Goal: Information Seeking & Learning: Learn about a topic

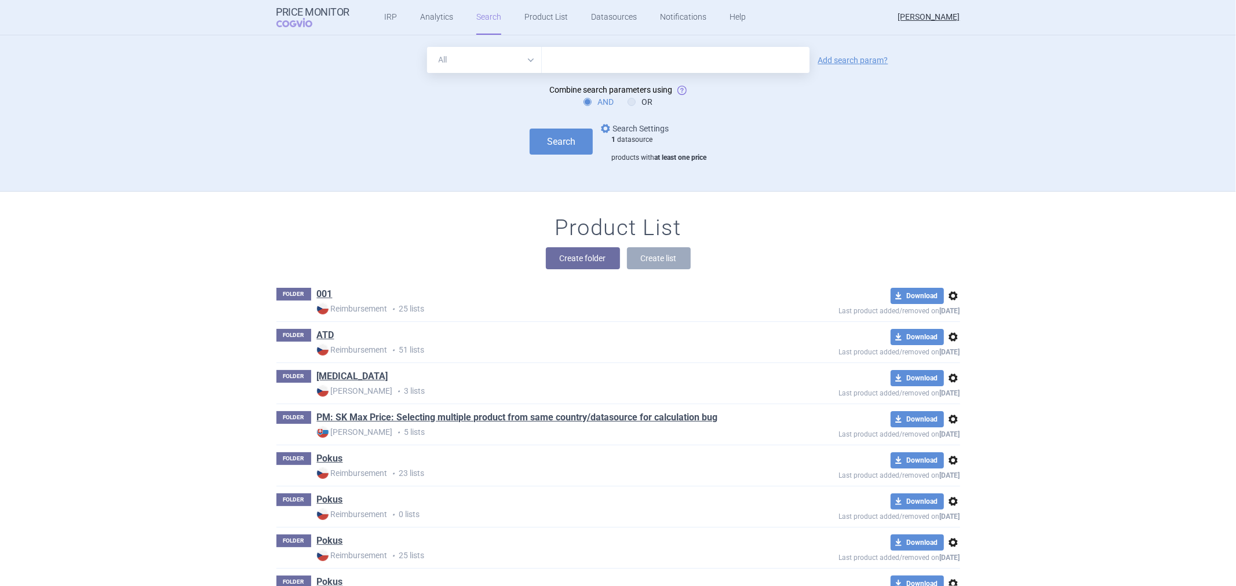
click at [622, 131] on link "options Search Settings" at bounding box center [633, 129] width 70 height 14
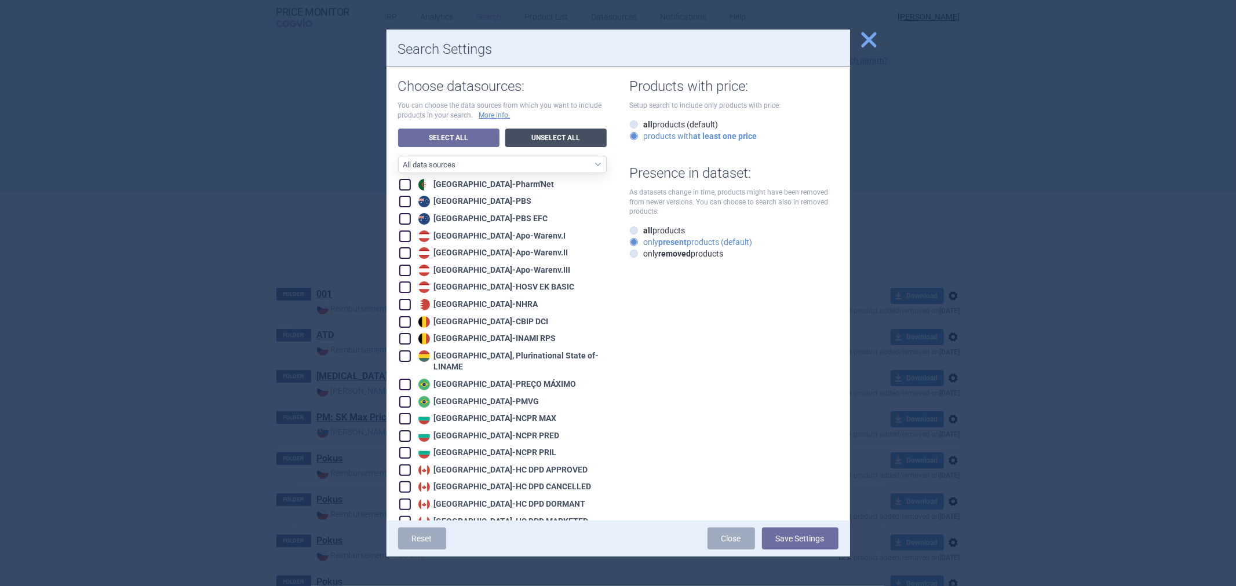
click at [557, 132] on link "Unselect All" at bounding box center [555, 138] width 101 height 19
checkbox input "false"
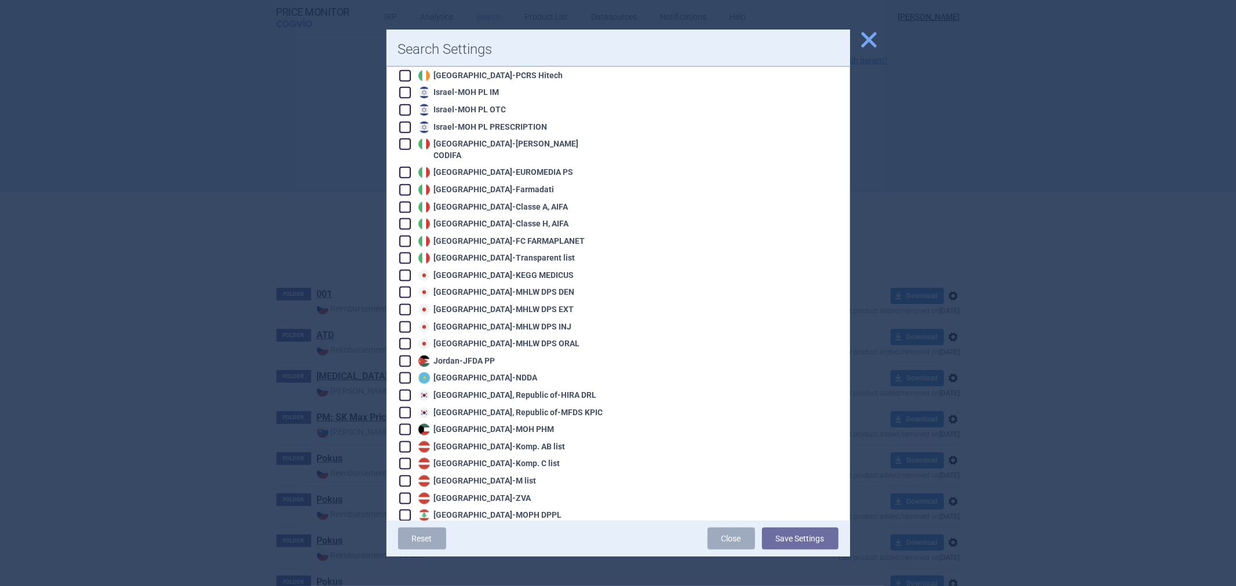
scroll to position [1480, 0]
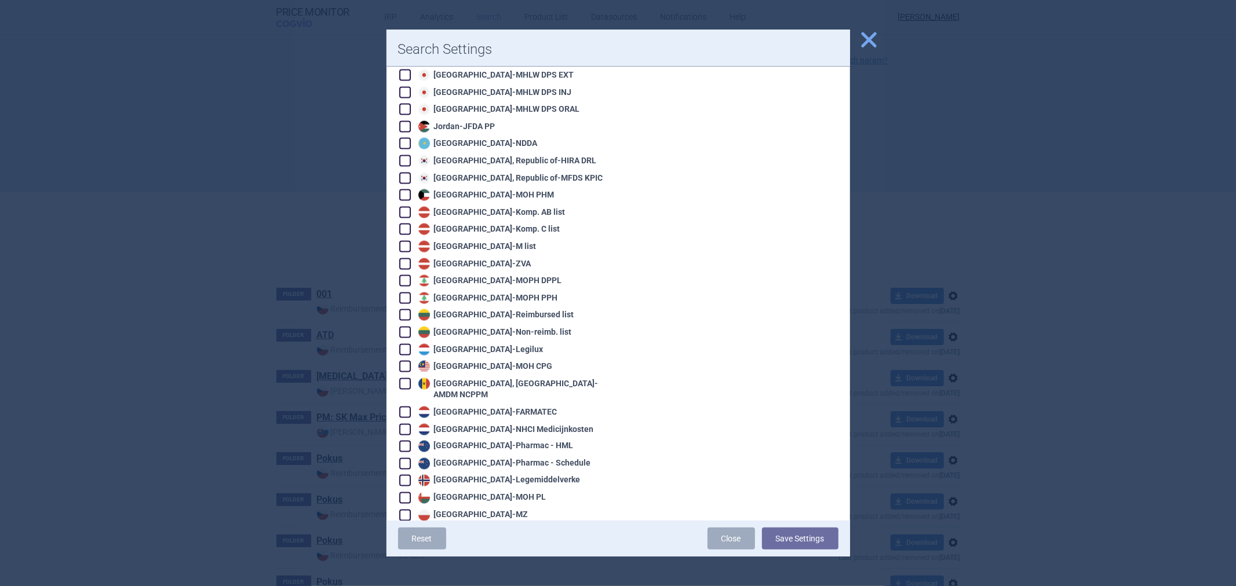
click at [493, 424] on div "Netherlands - NHCI Medicijnkosten" at bounding box center [504, 430] width 178 height 12
click at [543, 375] on div "Algeria - Pharm'Net Australia - PBS Australia - PBS EFC Austria - Apo-Warenv.I …" at bounding box center [502, 138] width 209 height 2880
click at [534, 424] on div "Netherlands - NHCI Medicijnkosten" at bounding box center [504, 430] width 178 height 12
checkbox input "true"
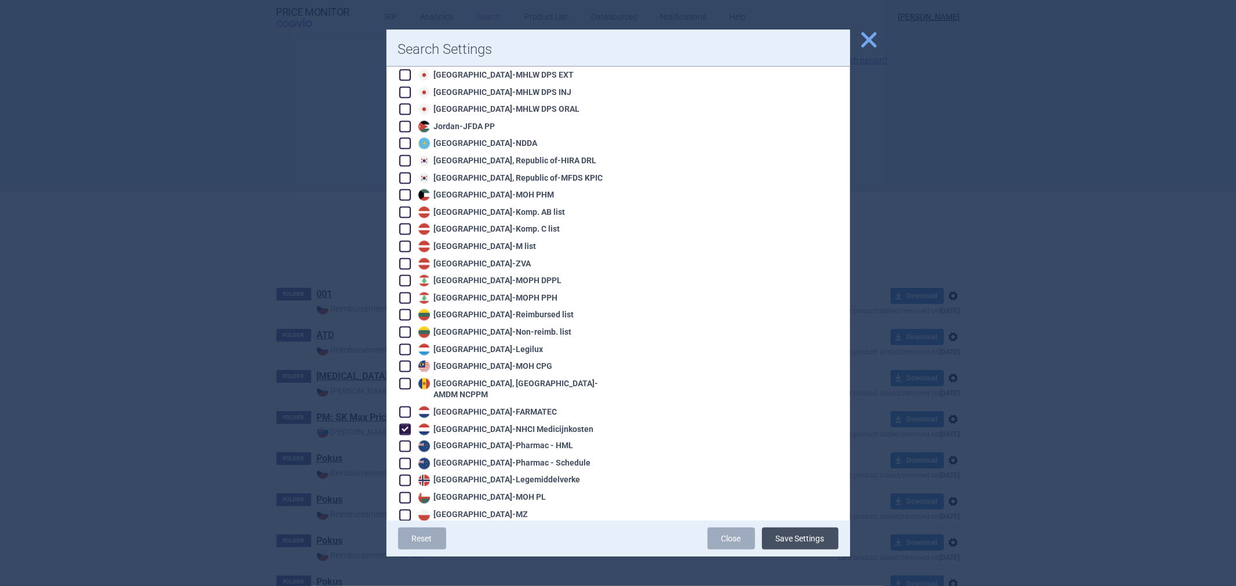
click at [781, 535] on button "Save Settings" at bounding box center [800, 539] width 76 height 22
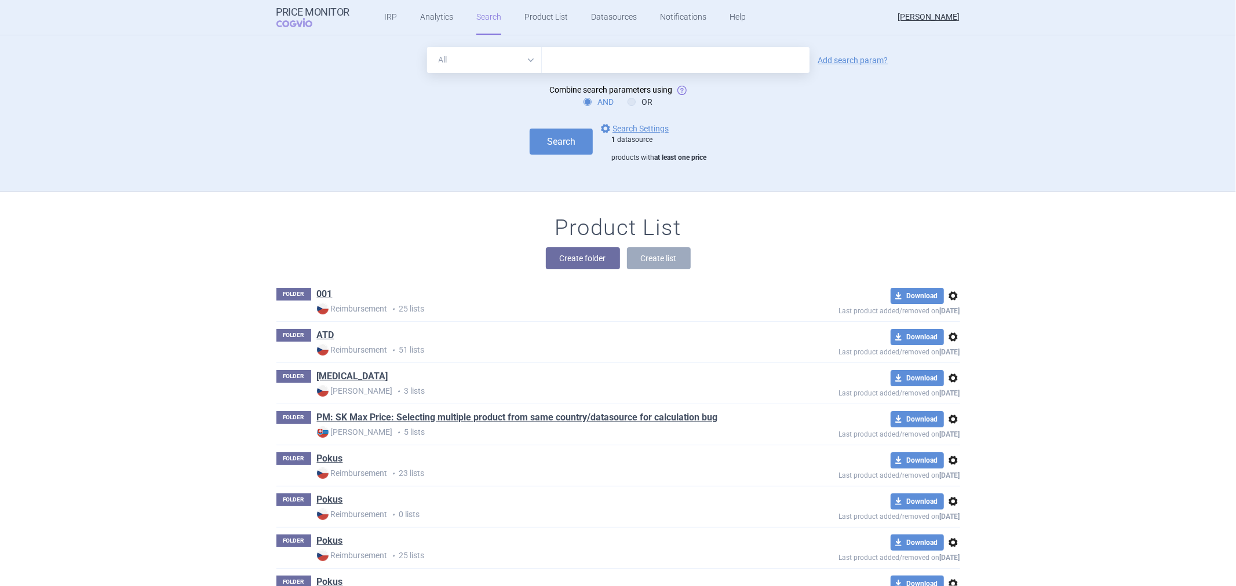
click at [565, 155] on div "Search options Search Settings 1 datasource products with at least one price" at bounding box center [618, 142] width 684 height 41
click at [565, 144] on button "Search" at bounding box center [560, 142] width 63 height 26
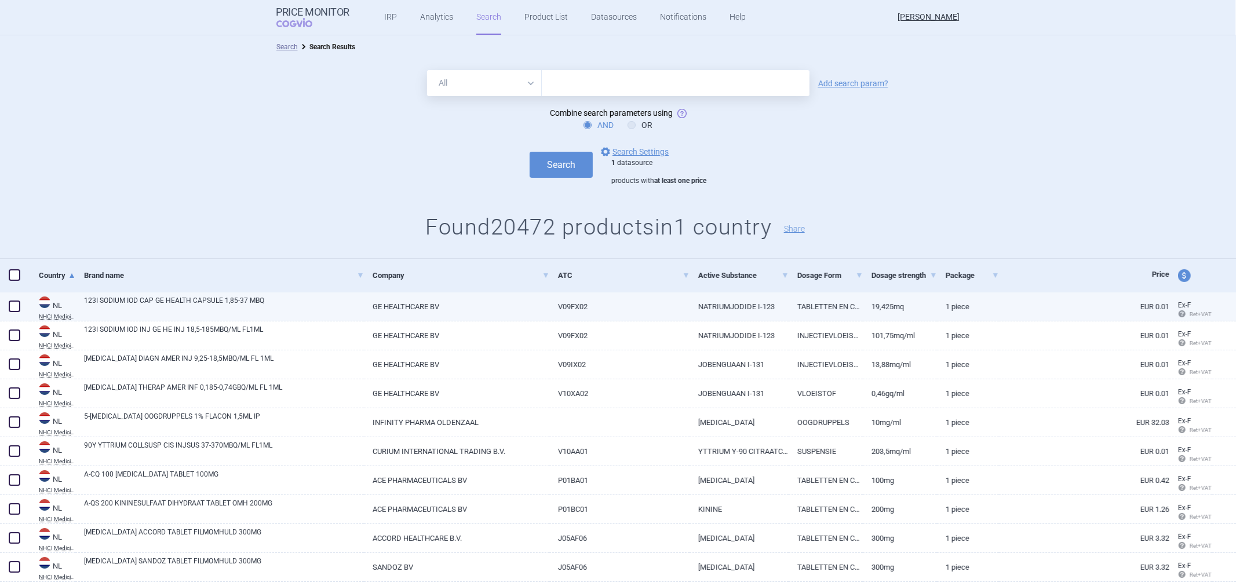
click at [477, 307] on link "GE HEALTHCARE BV" at bounding box center [456, 307] width 185 height 28
select select "EUR"
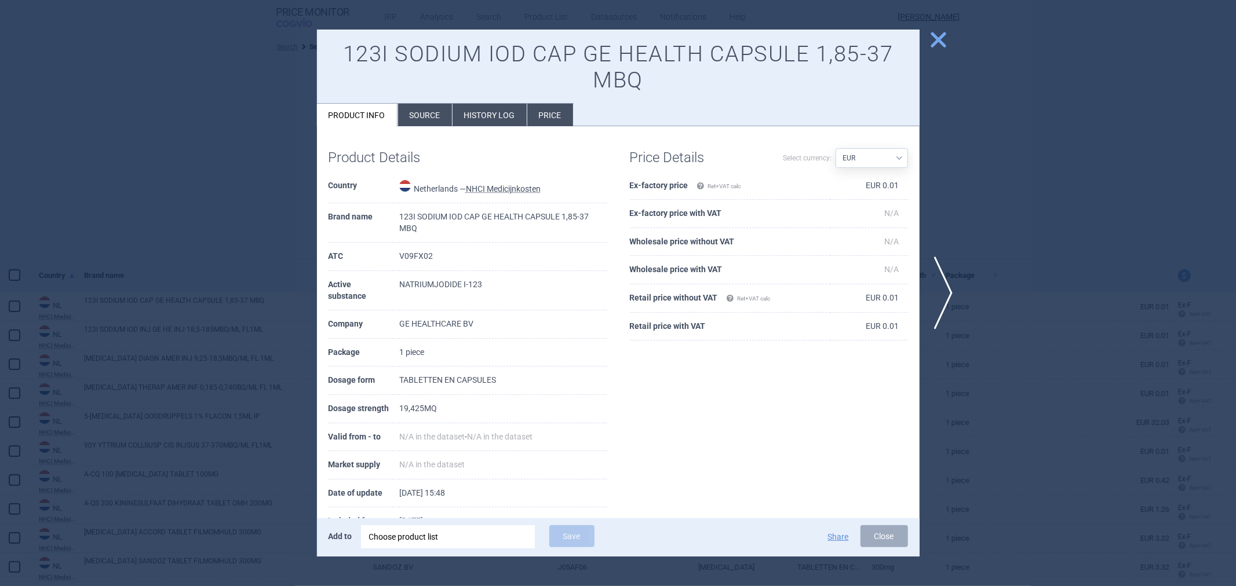
scroll to position [41, 0]
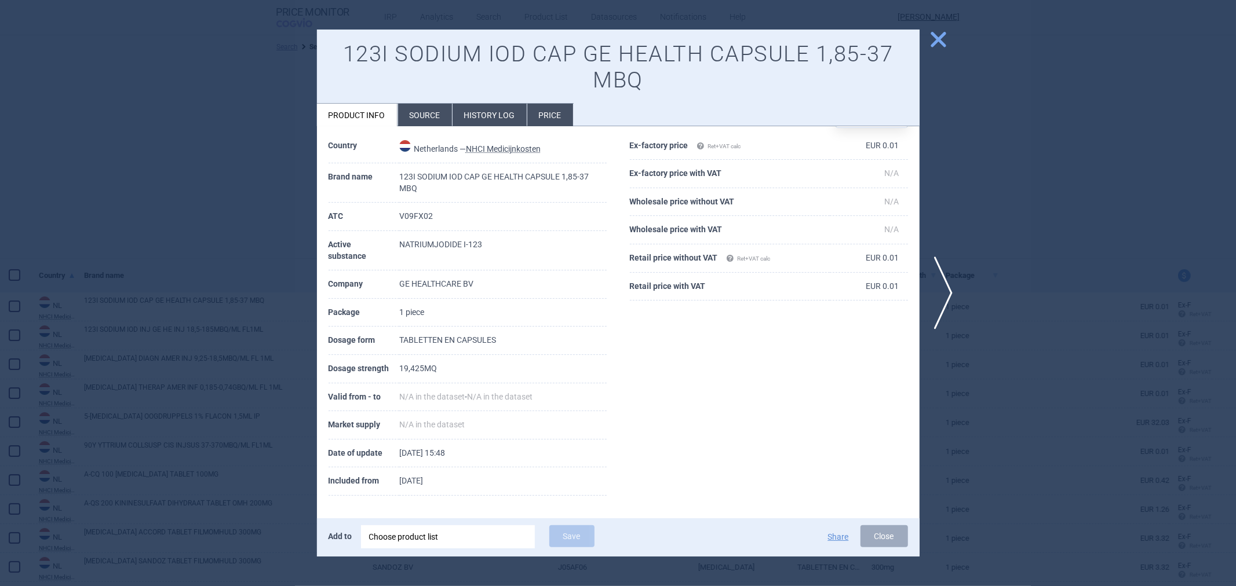
click at [932, 43] on span "close" at bounding box center [938, 40] width 20 height 20
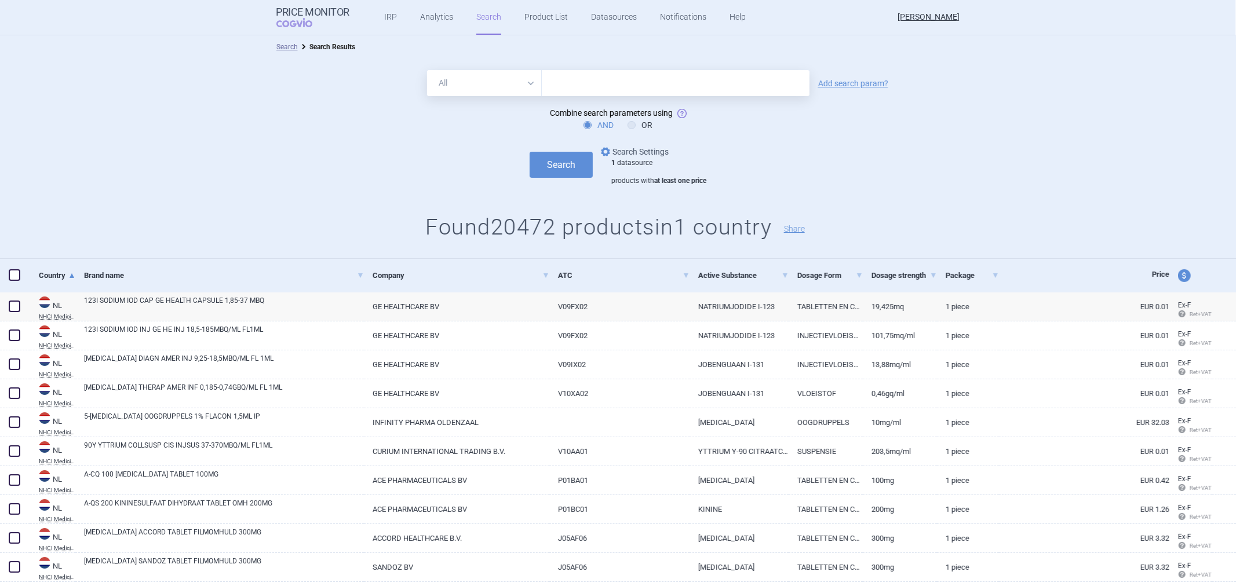
click at [615, 152] on link "options Search Settings" at bounding box center [633, 152] width 70 height 14
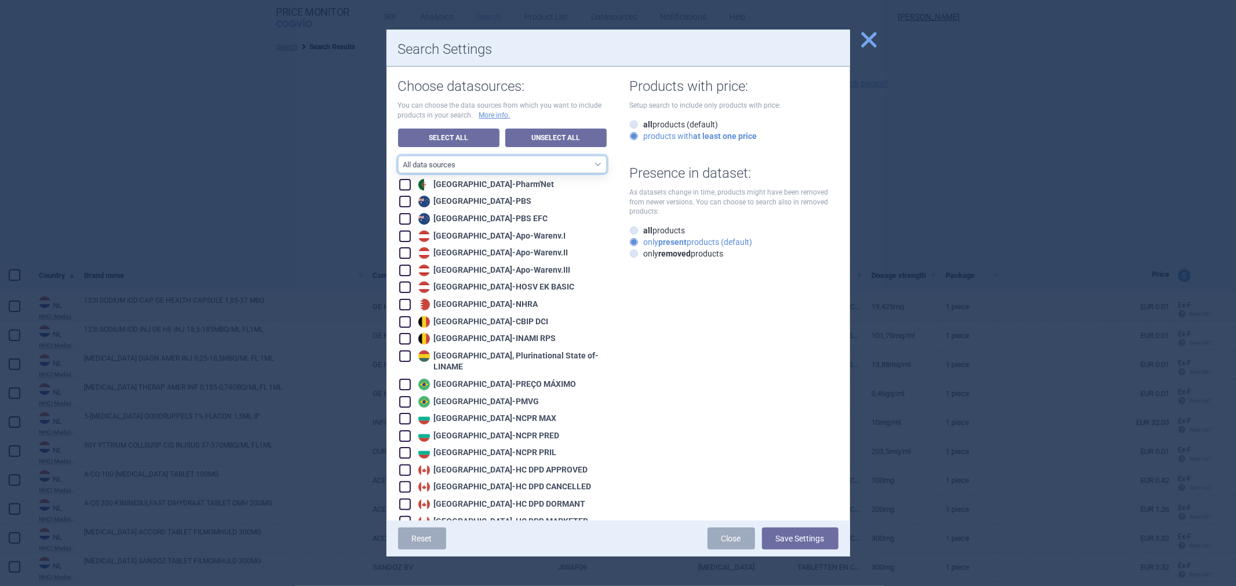
click at [527, 163] on select "All data sources CZ reference sources - Reimbursement SK reference sources - Of…" at bounding box center [502, 164] width 209 height 17
click at [523, 140] on link "Unselect All" at bounding box center [555, 138] width 101 height 19
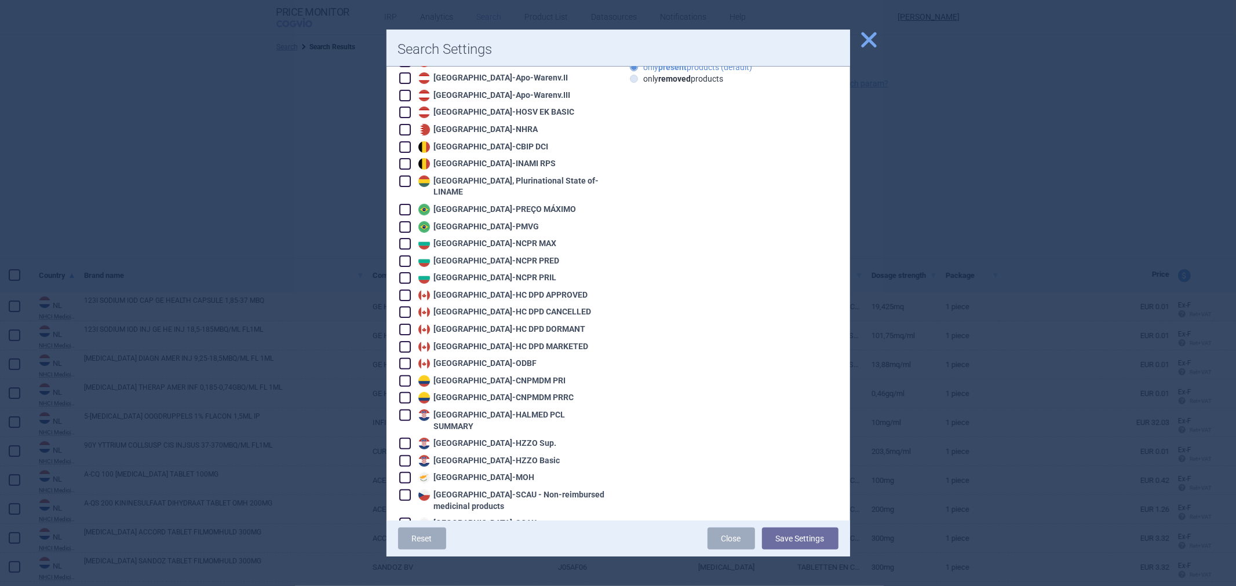
scroll to position [514, 0]
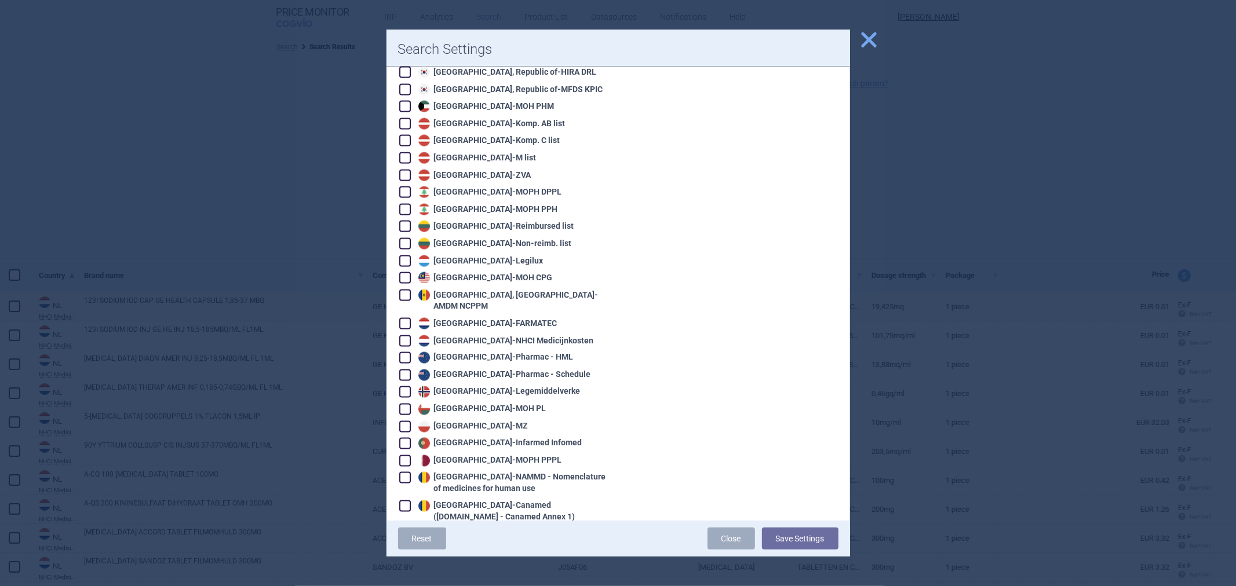
click at [516, 335] on div "Netherlands - NHCI Medicijnkosten" at bounding box center [504, 341] width 178 height 12
checkbox input "true"
click at [808, 551] on div "Reset Close Save Settings" at bounding box center [617, 539] width 463 height 36
click at [806, 535] on button "Save Settings" at bounding box center [800, 539] width 76 height 22
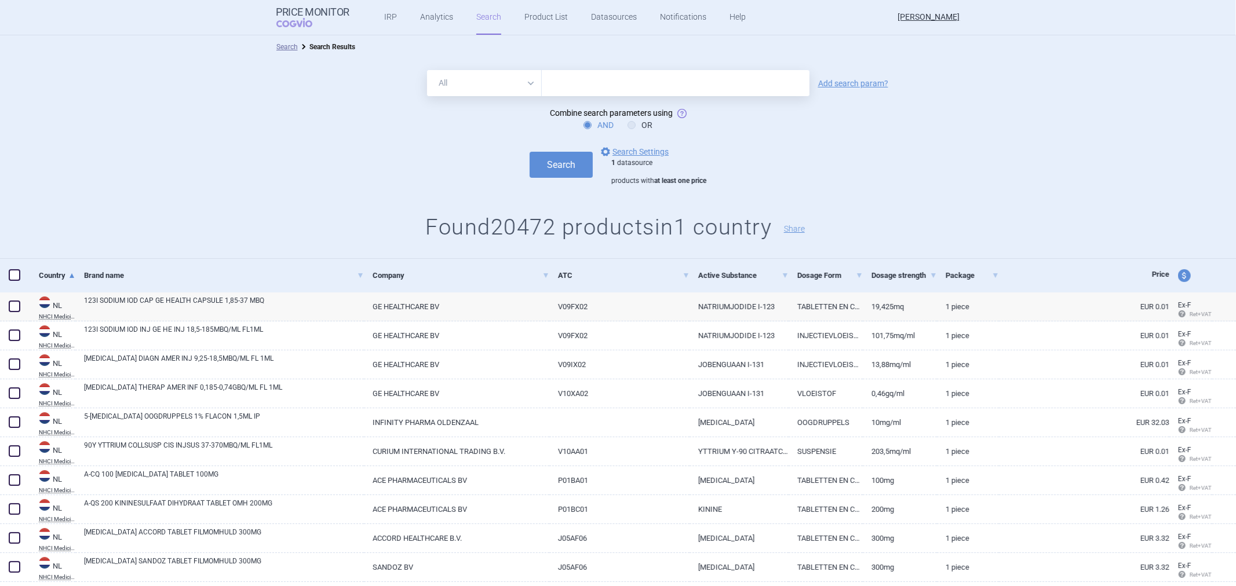
click at [567, 178] on div "Search options Search Settings 1 datasource products with at least one price" at bounding box center [618, 165] width 1236 height 41
click at [565, 177] on button "Search" at bounding box center [560, 165] width 63 height 26
click at [565, 166] on button "Search" at bounding box center [560, 165] width 63 height 26
click at [837, 83] on link "Add search param?" at bounding box center [853, 83] width 70 height 8
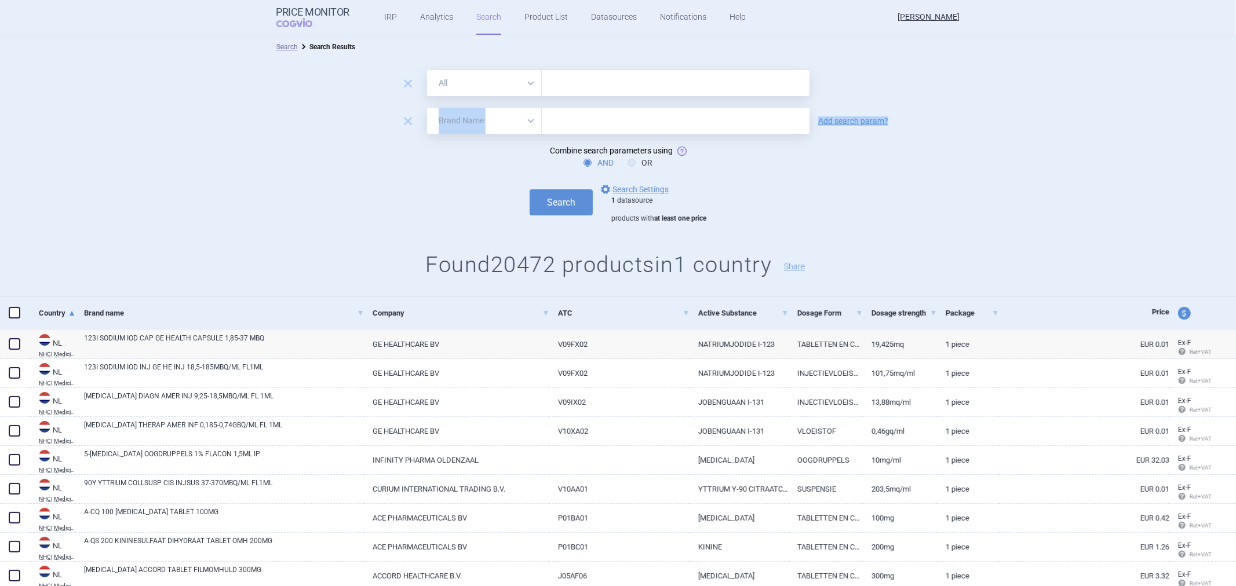
click at [499, 130] on form "remove All Brand Name ATC Company Active Substance Country Newer than remove Al…" at bounding box center [618, 146] width 1236 height 153
click at [500, 124] on select "All Brand Name ATC Company Active Substance Country Newer than" at bounding box center [484, 121] width 115 height 26
select select "newerThan"
click at [427, 108] on select "All Brand Name ATC Company Active Substance Country Newer than" at bounding box center [484, 121] width 115 height 26
click at [580, 123] on input "text" at bounding box center [676, 121] width 268 height 26
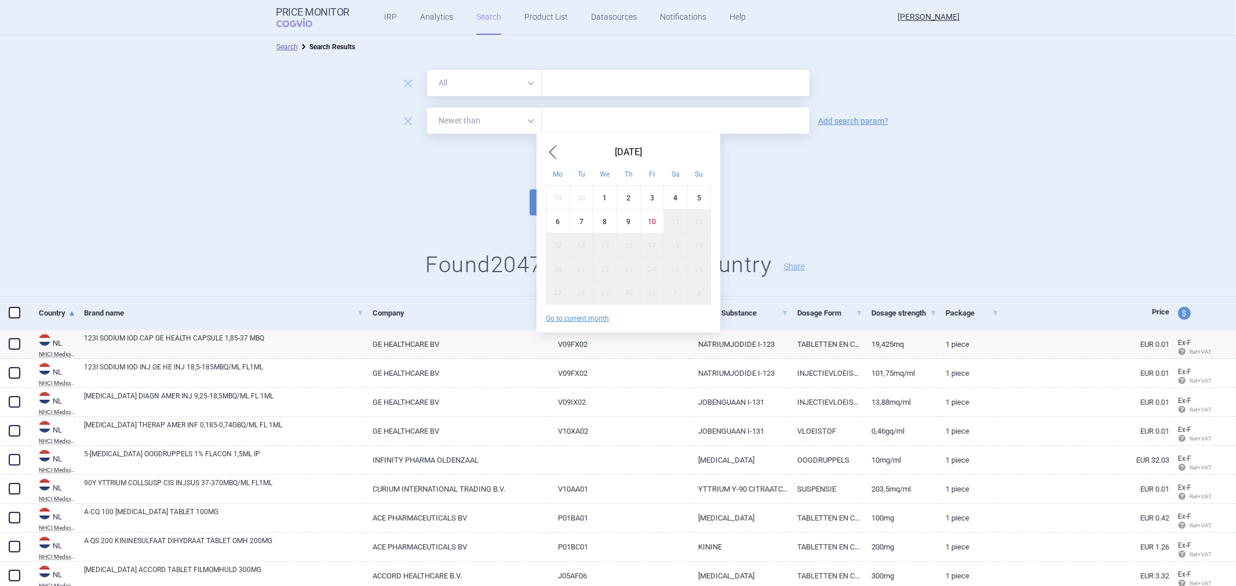
click at [609, 201] on div "1" at bounding box center [605, 197] width 24 height 24
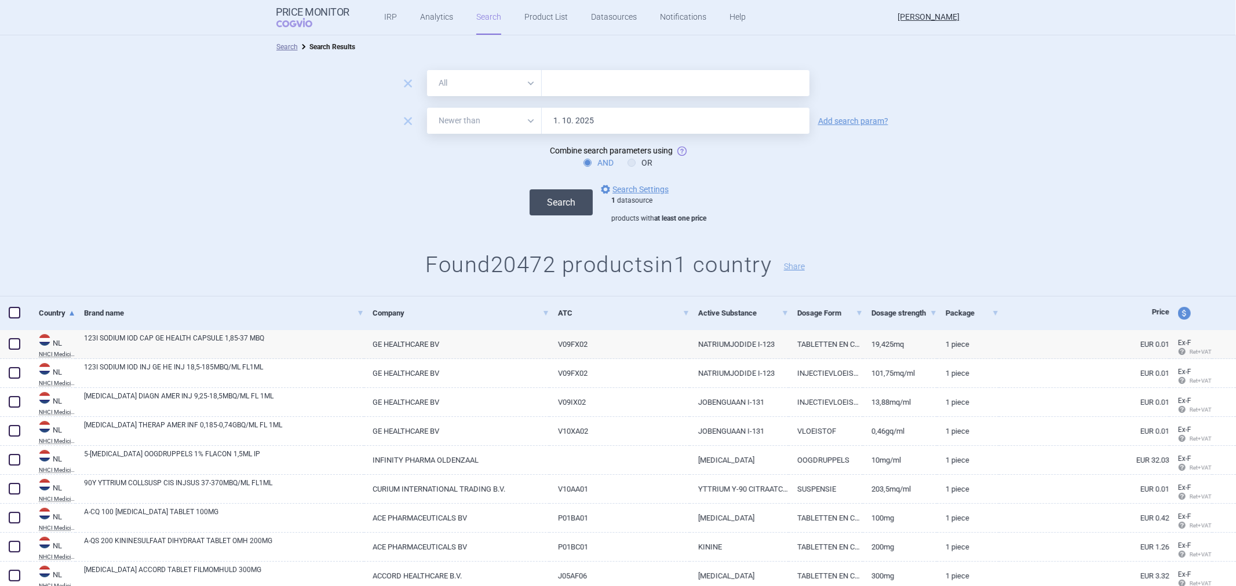
click at [560, 210] on button "Search" at bounding box center [560, 202] width 63 height 26
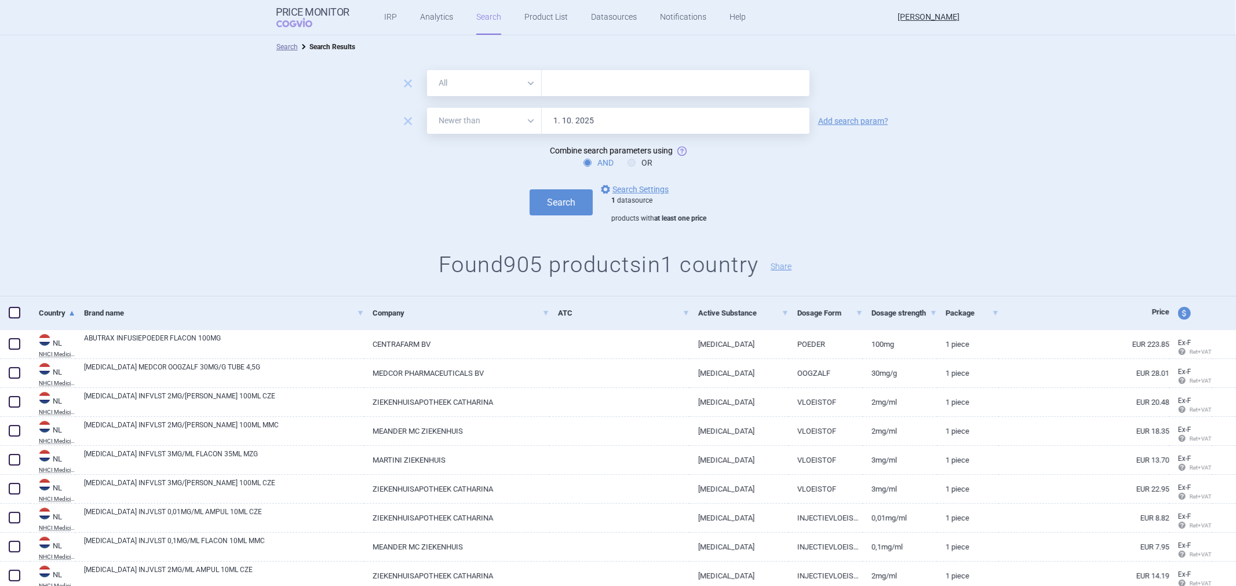
click at [525, 119] on select "All Brand Name ATC Company Active Substance Country Newer than" at bounding box center [484, 121] width 115 height 26
click at [618, 115] on input "1. 10. 2025" at bounding box center [676, 121] width 268 height 26
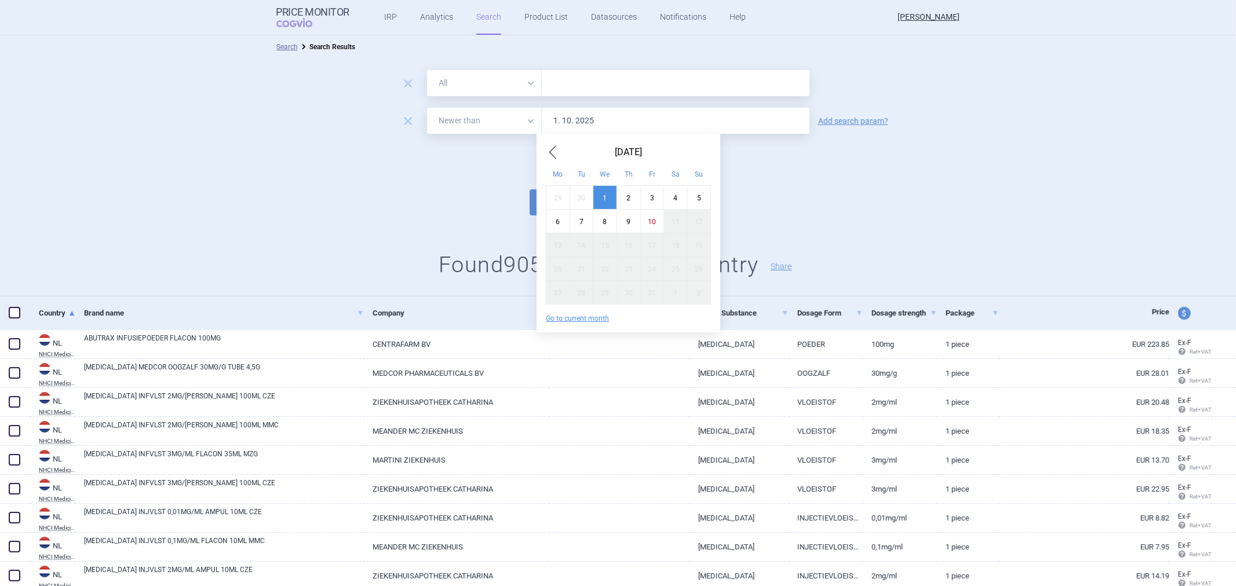
click at [558, 147] on span "Previous Month" at bounding box center [553, 152] width 14 height 19
click at [623, 271] on div "25" at bounding box center [628, 269] width 24 height 24
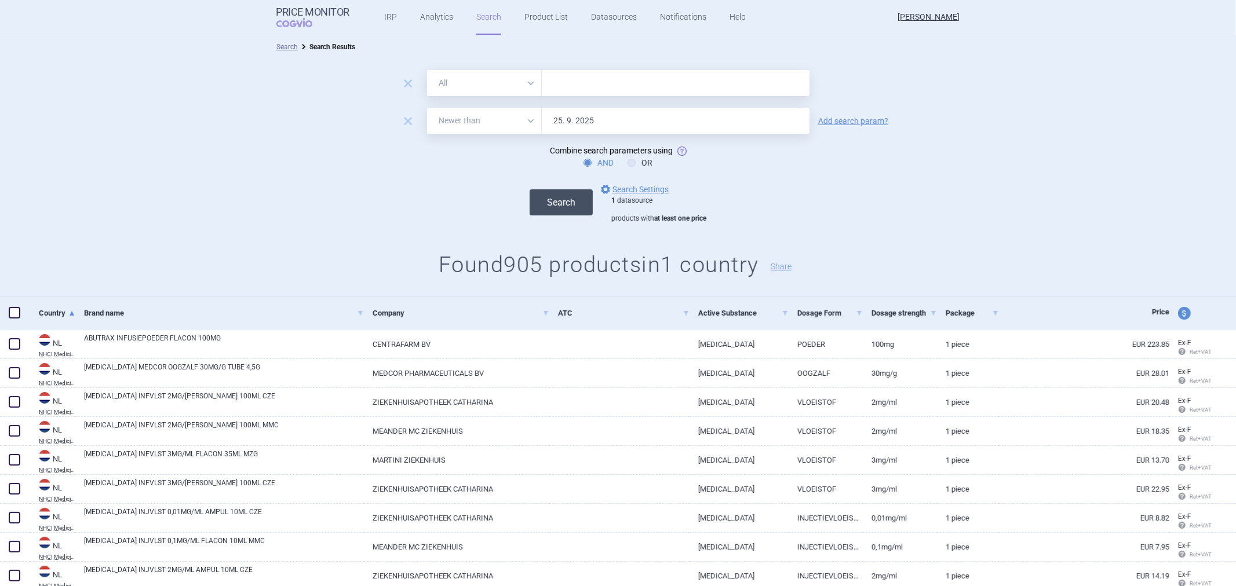
click at [551, 209] on button "Search" at bounding box center [560, 202] width 63 height 26
click at [521, 112] on select "All Brand Name ATC Company Active Substance Country Newer than" at bounding box center [484, 121] width 115 height 26
click at [527, 116] on select "All Brand Name ATC Company Active Substance Country Newer than" at bounding box center [484, 121] width 115 height 26
click at [545, 116] on input "25. 9. 2025" at bounding box center [676, 121] width 268 height 26
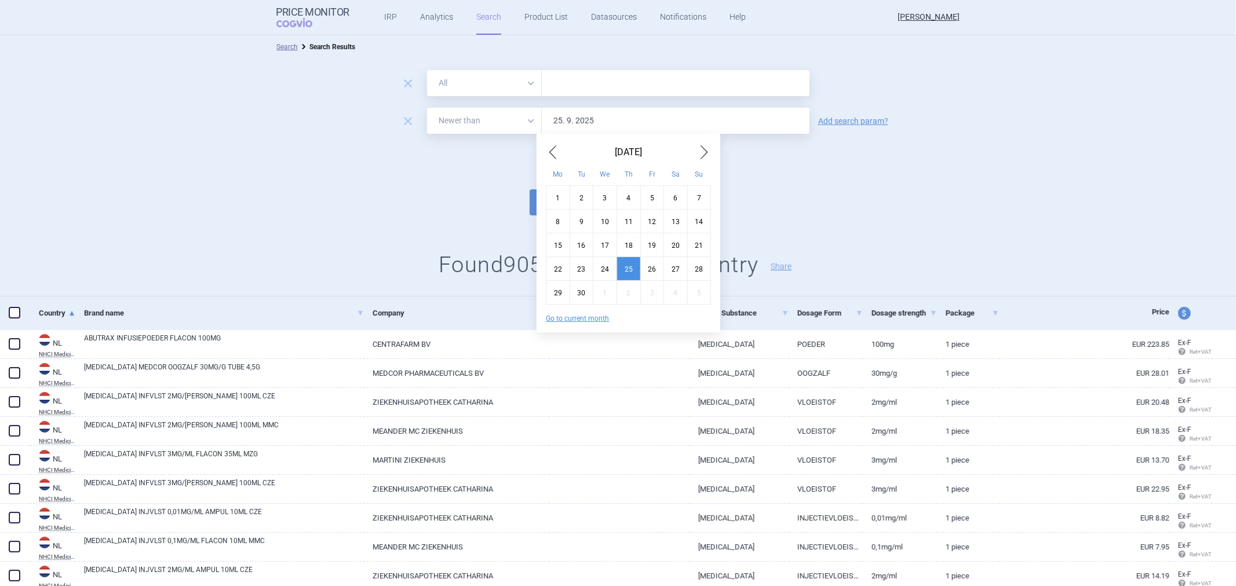
click at [558, 158] on span "Previous Month" at bounding box center [553, 152] width 14 height 19
click at [558, 157] on span "Previous Month" at bounding box center [553, 152] width 14 height 19
click at [583, 241] on div "10" at bounding box center [581, 245] width 24 height 24
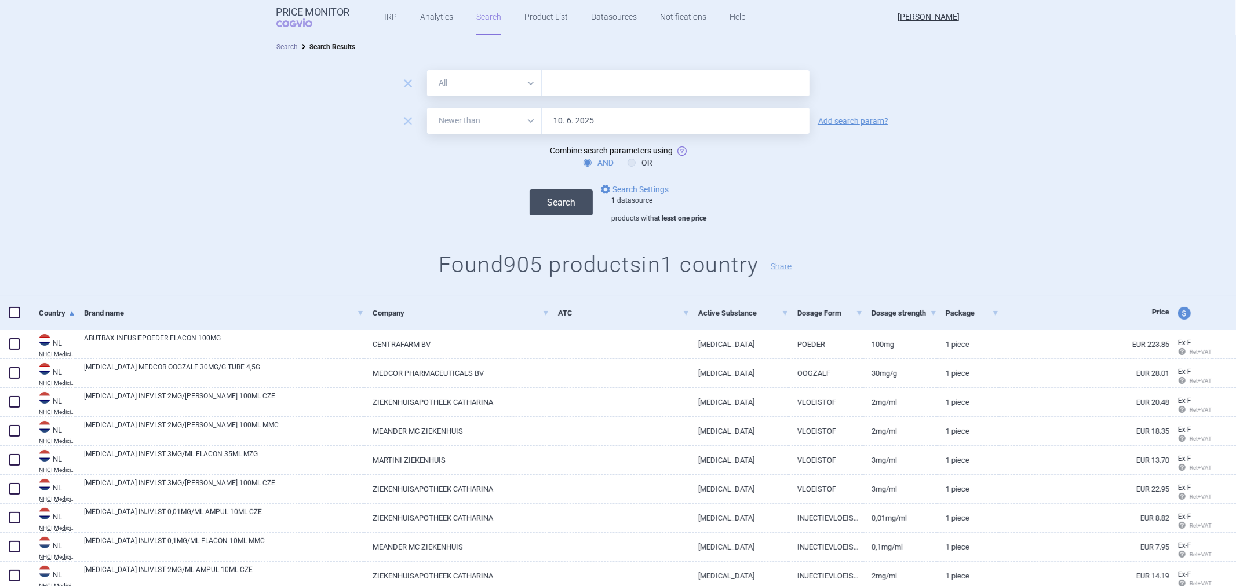
click at [565, 203] on button "Search" at bounding box center [560, 202] width 63 height 26
click at [547, 123] on input "10. 6. 2025" at bounding box center [676, 121] width 268 height 26
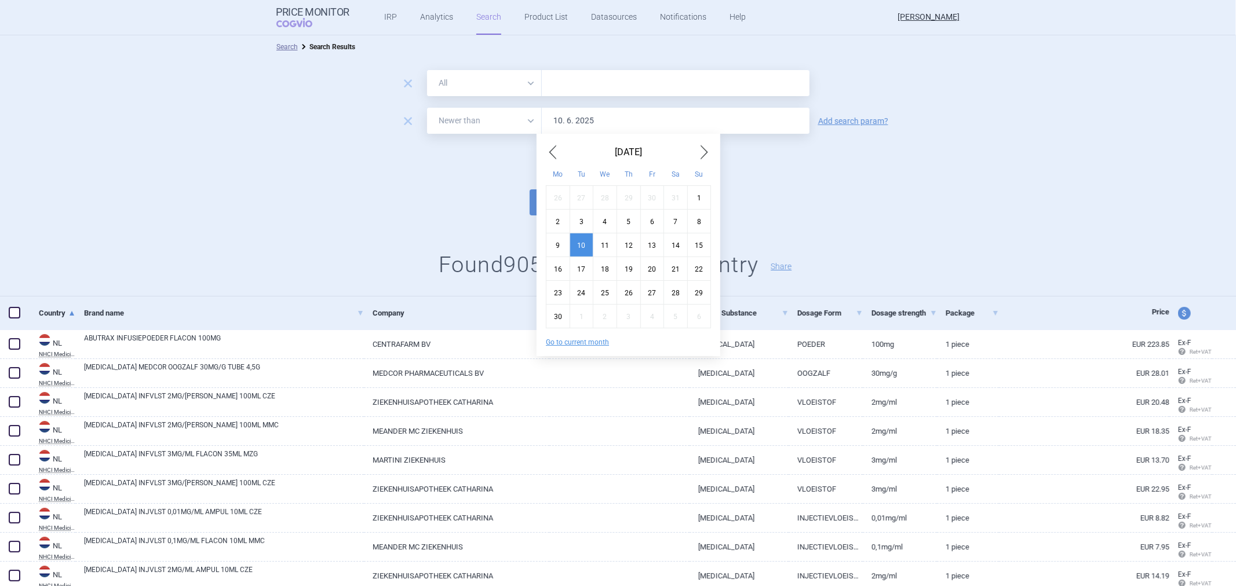
click at [548, 245] on div "9" at bounding box center [558, 245] width 24 height 24
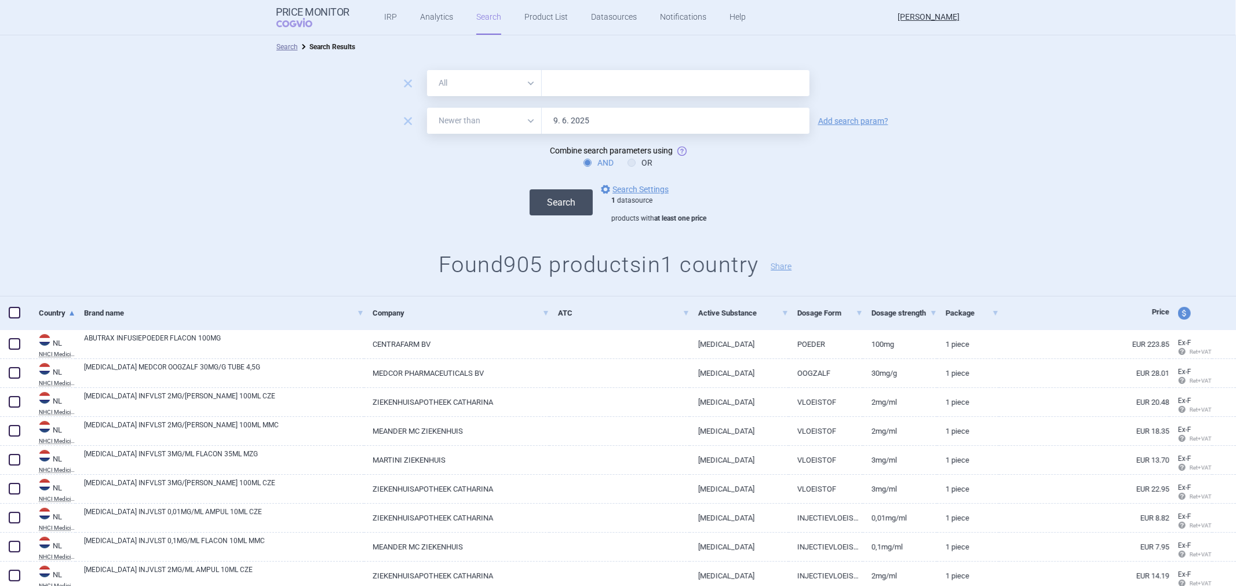
click at [546, 207] on button "Search" at bounding box center [560, 202] width 63 height 26
click at [516, 117] on select "All Brand Name ATC Company Active Substance Country Newer than" at bounding box center [484, 121] width 115 height 26
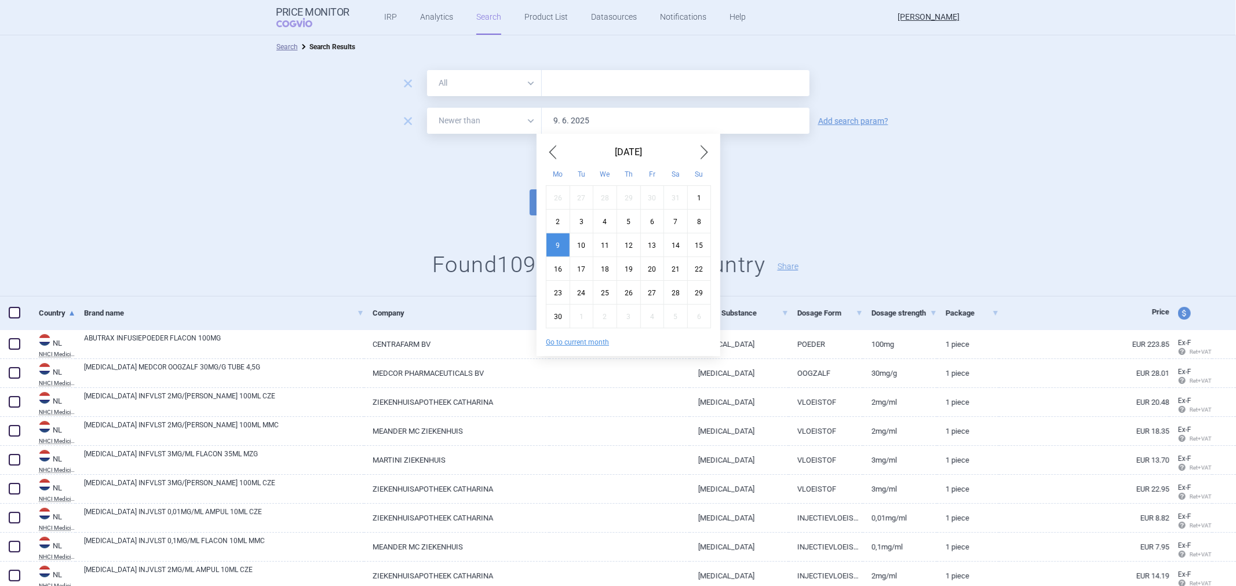
click at [564, 124] on input "9. 6. 2025" at bounding box center [676, 121] width 268 height 26
click at [699, 151] on span "Next Month" at bounding box center [704, 152] width 14 height 19
click at [703, 147] on span "Next Month" at bounding box center [704, 152] width 14 height 19
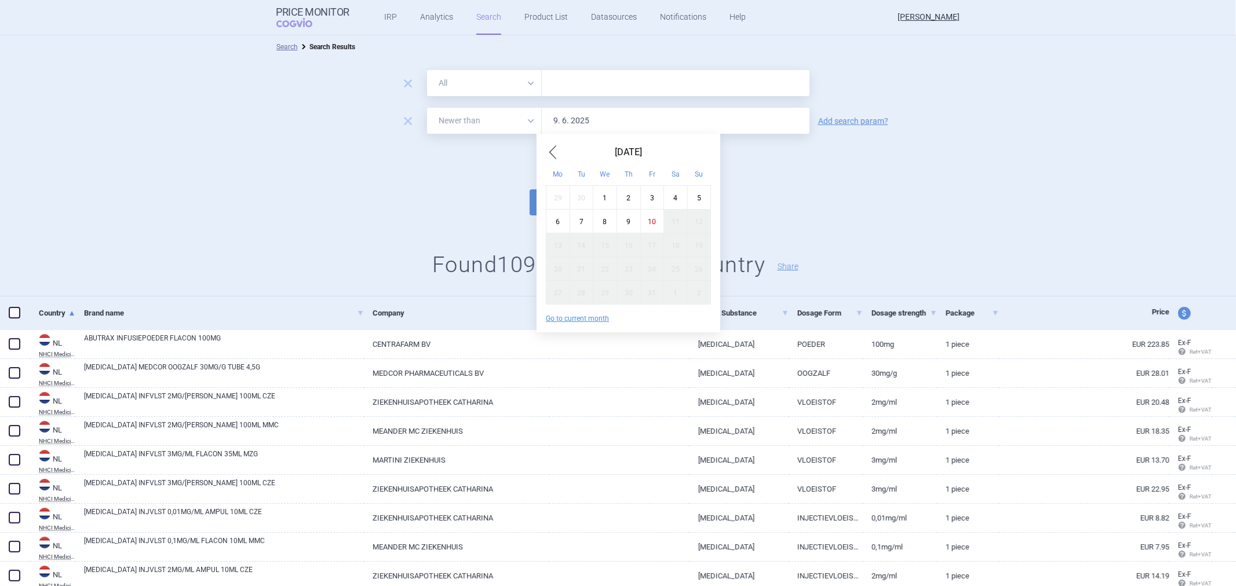
click at [599, 195] on div "1" at bounding box center [605, 197] width 24 height 24
type input "1. 10. 2025"
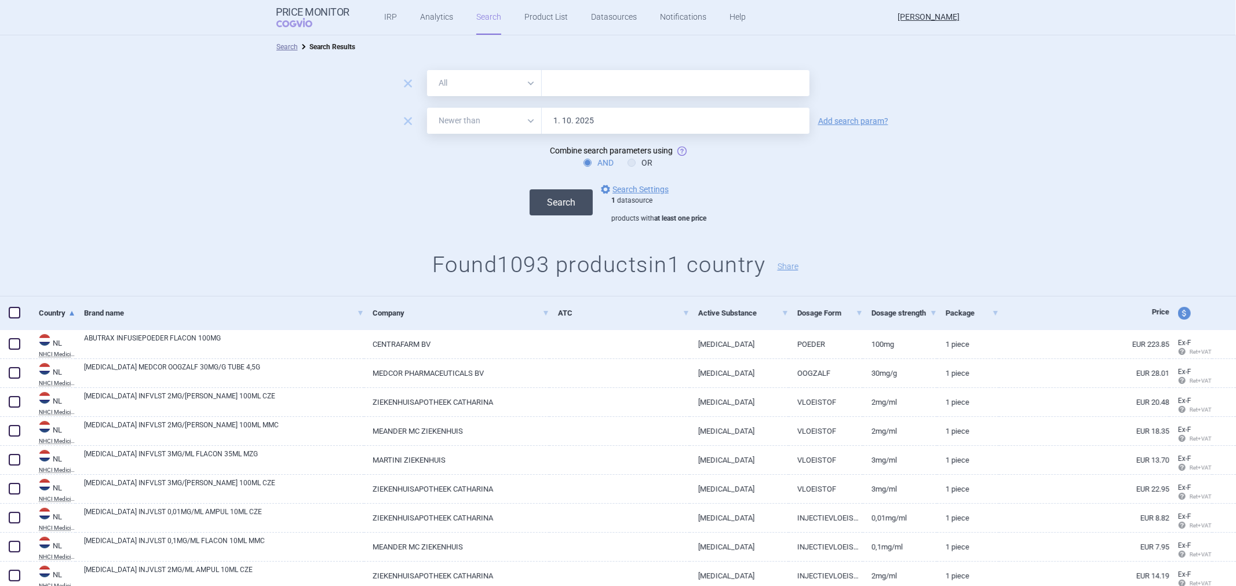
click at [566, 212] on button "Search" at bounding box center [560, 202] width 63 height 26
click at [402, 120] on span "remove" at bounding box center [408, 121] width 16 height 16
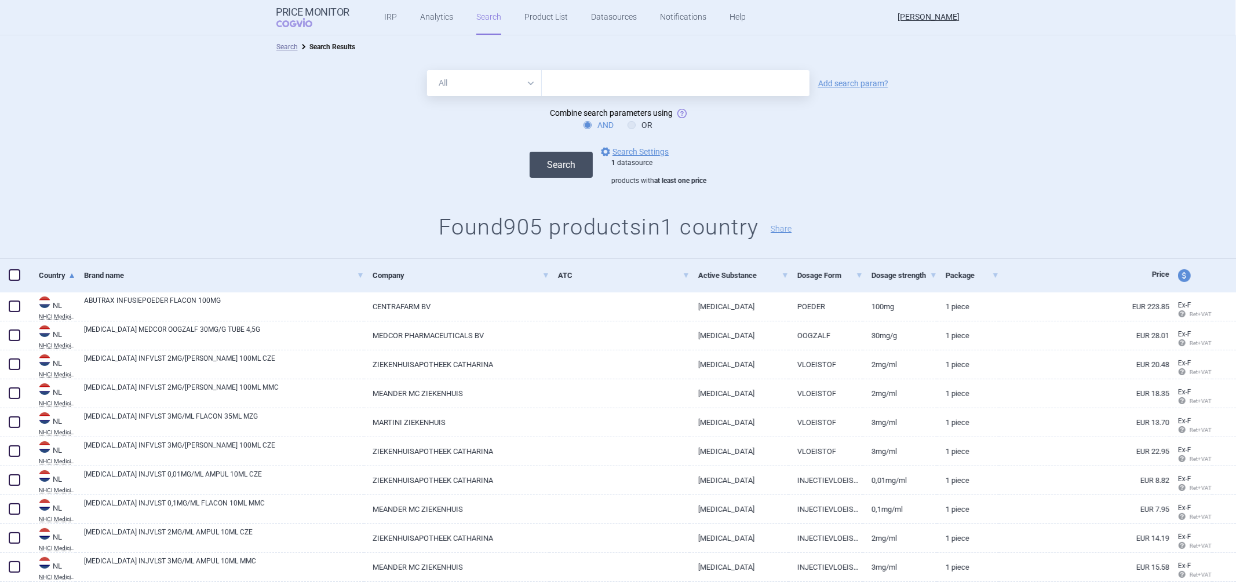
click at [543, 159] on button "Search" at bounding box center [560, 165] width 63 height 26
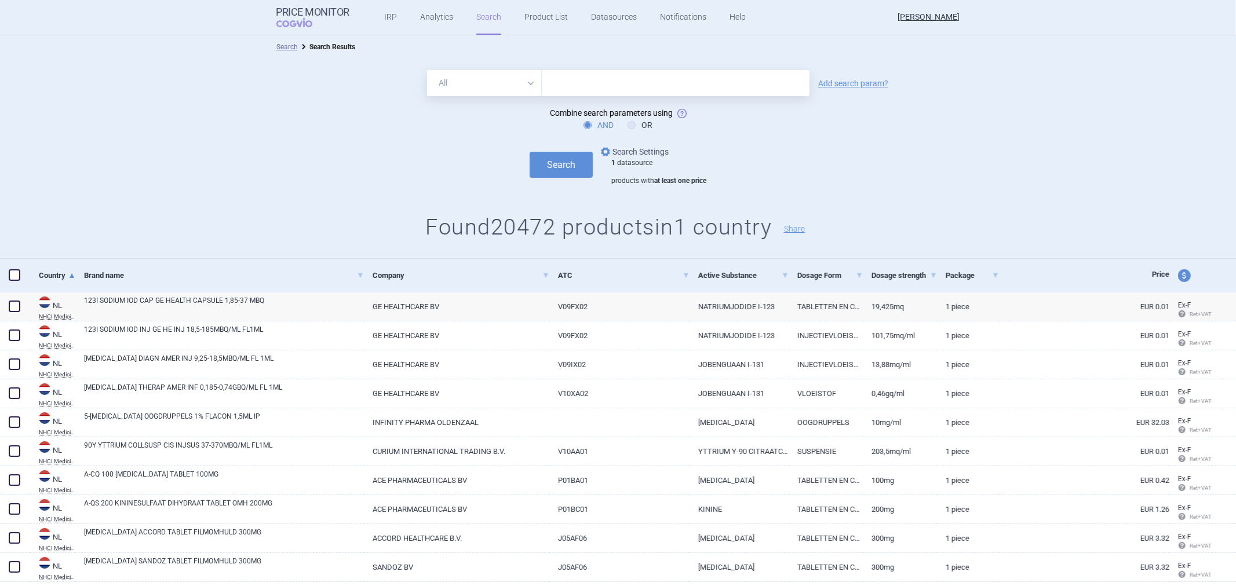
click at [641, 155] on link "options Search Settings" at bounding box center [633, 152] width 70 height 14
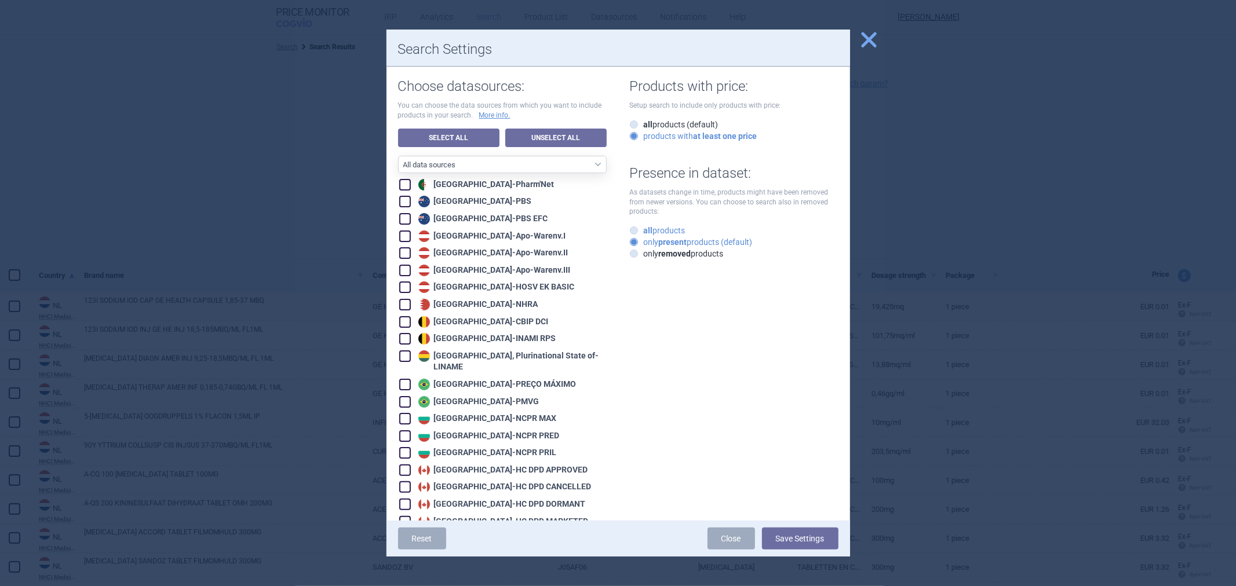
click at [644, 232] on strong "all" at bounding box center [648, 230] width 9 height 9
click at [642, 232] on input "all products" at bounding box center [636, 231] width 12 height 12
radio input "true"
click at [785, 537] on button "Save Settings" at bounding box center [800, 539] width 76 height 22
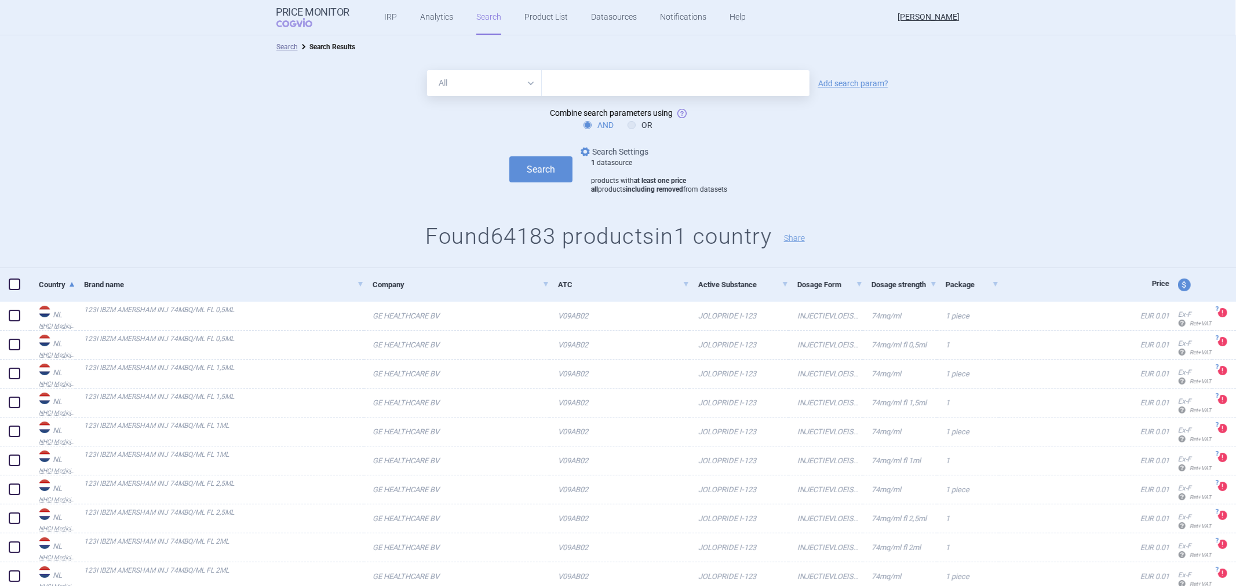
click at [605, 147] on link "options Search Settings" at bounding box center [613, 152] width 70 height 14
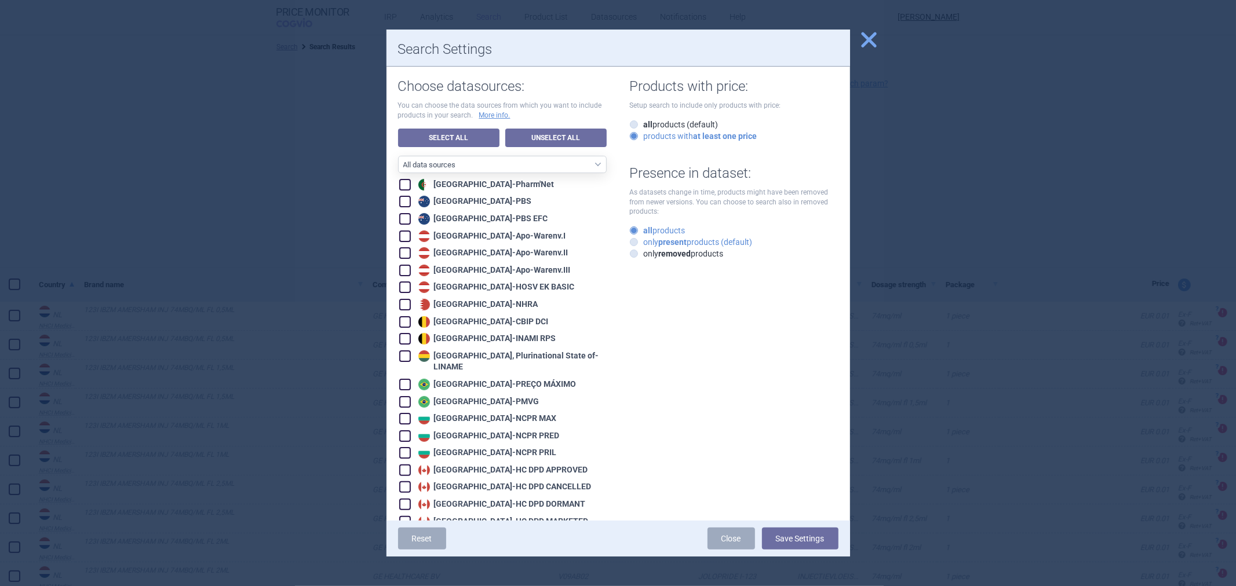
click at [687, 243] on label "only present products (default)" at bounding box center [691, 242] width 123 height 12
click at [642, 243] on input "only present products (default)" at bounding box center [636, 243] width 12 height 12
radio input "true"
click at [681, 129] on label "all products (default)" at bounding box center [674, 125] width 89 height 12
click at [642, 129] on input "all products (default)" at bounding box center [636, 125] width 12 height 12
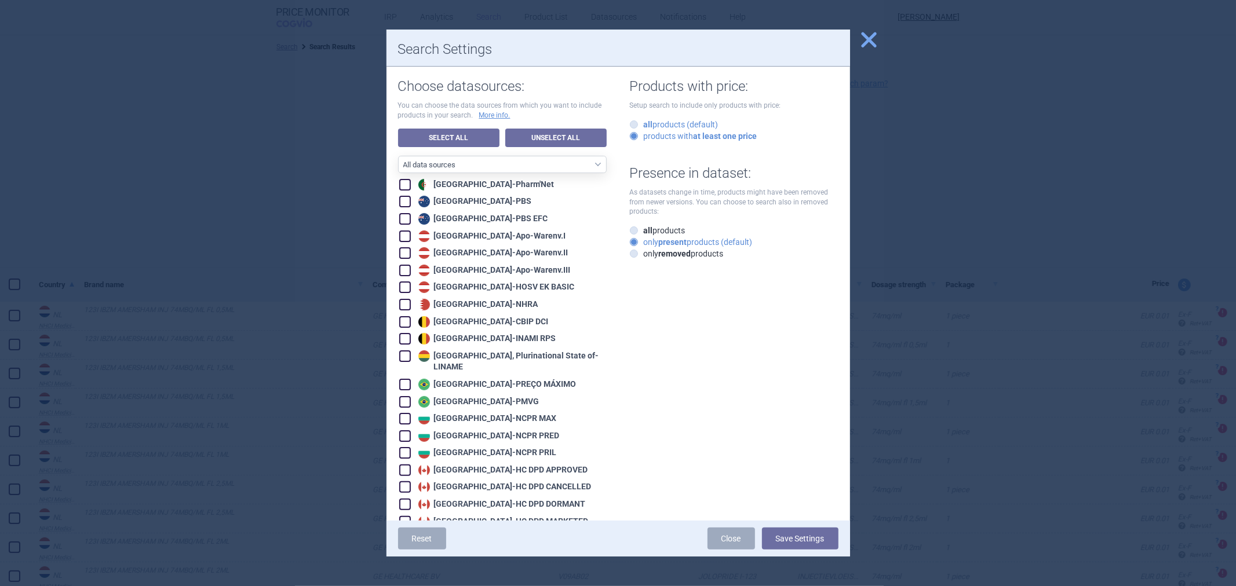
radio input "true"
click at [779, 536] on button "Save Settings" at bounding box center [800, 539] width 76 height 22
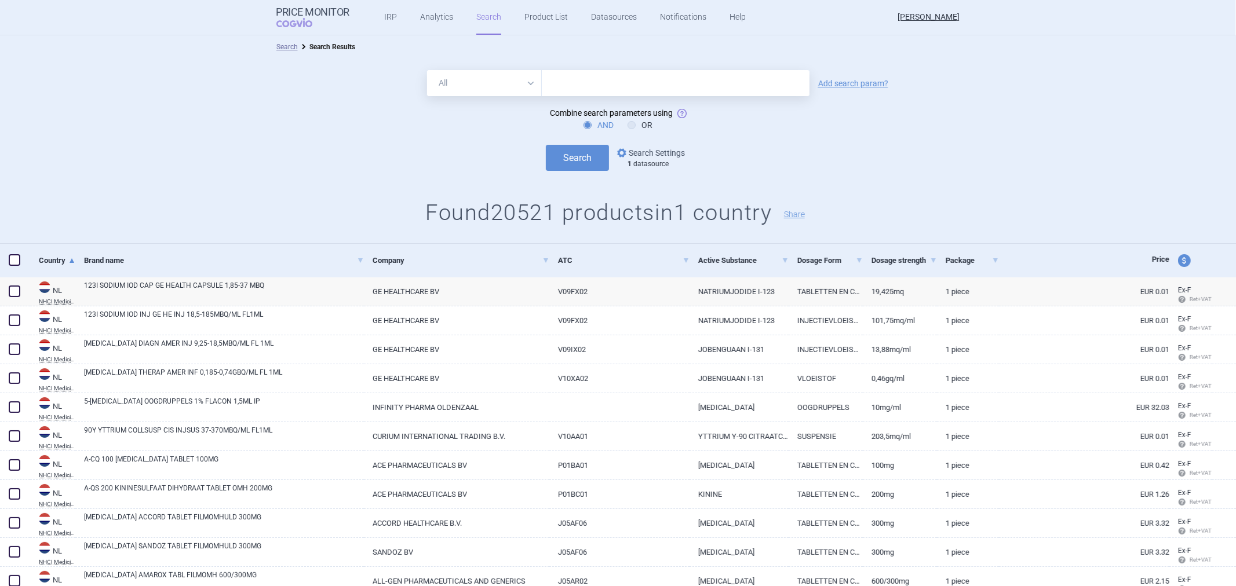
click at [658, 155] on link "options Search Settings" at bounding box center [650, 153] width 70 height 14
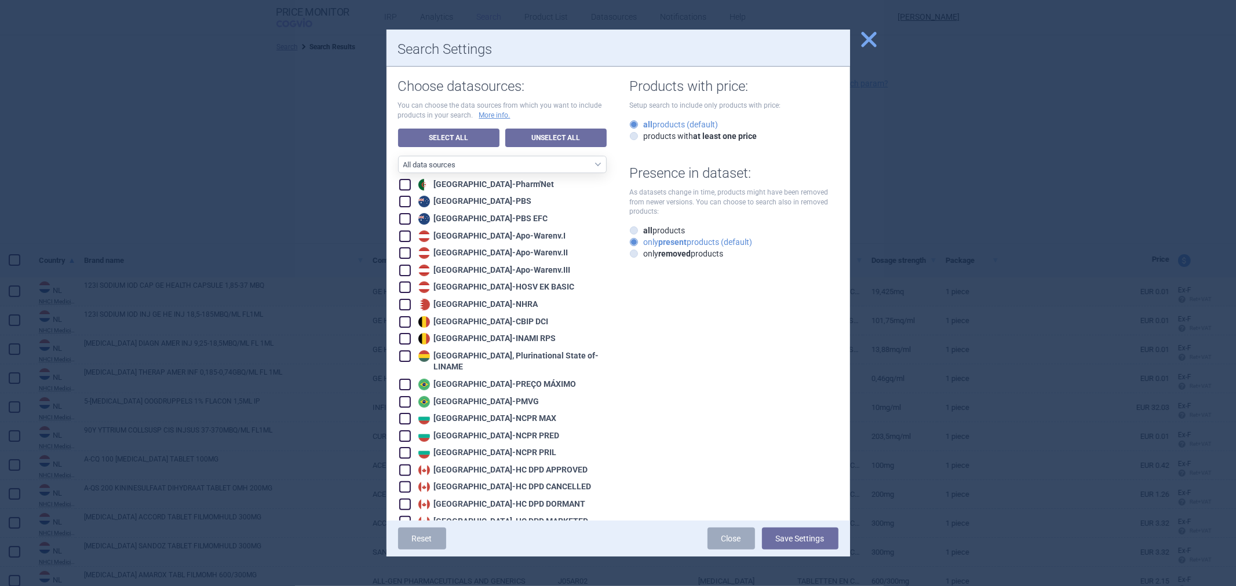
click at [863, 39] on span "close" at bounding box center [869, 40] width 20 height 20
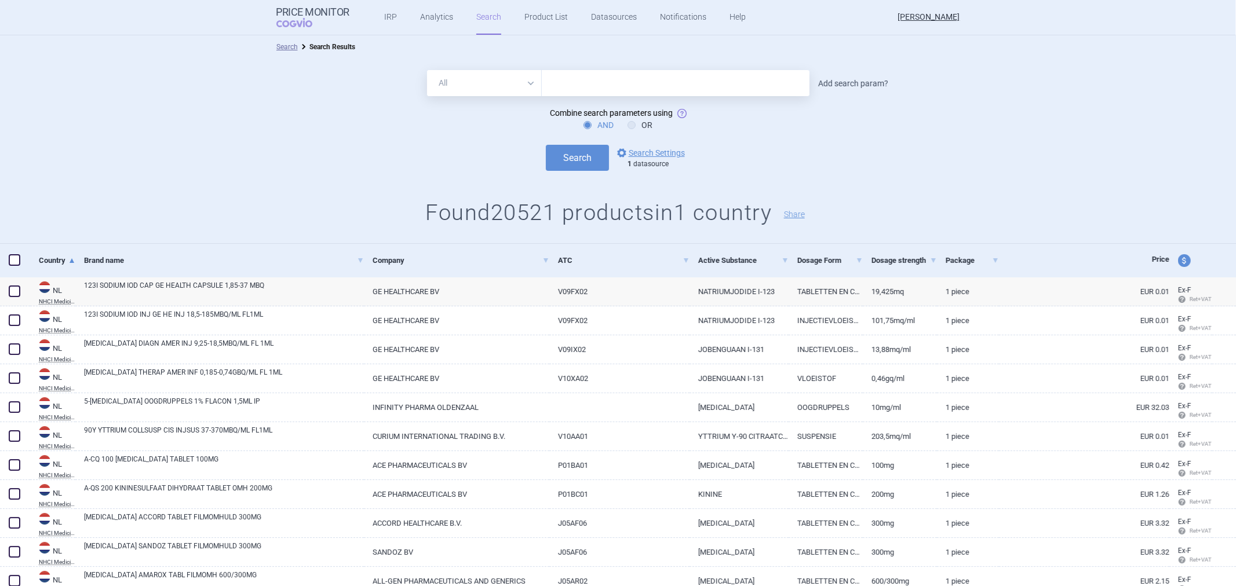
click at [830, 81] on link "Add search param?" at bounding box center [853, 83] width 70 height 8
select select "brandName"
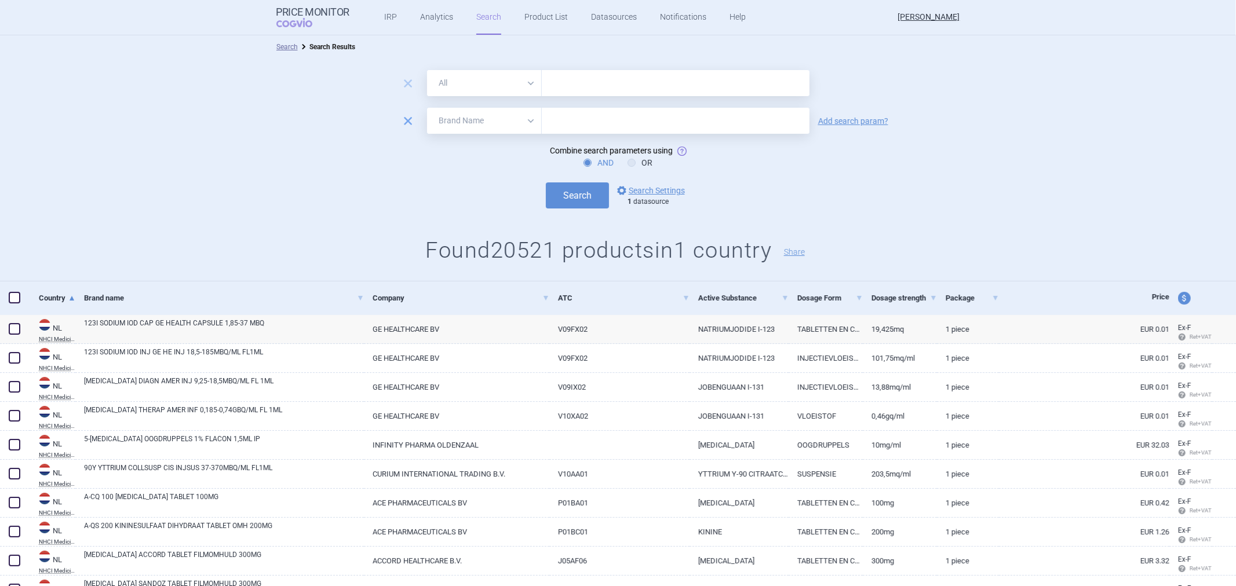
click at [400, 129] on link "remove" at bounding box center [408, 125] width 16 height 11
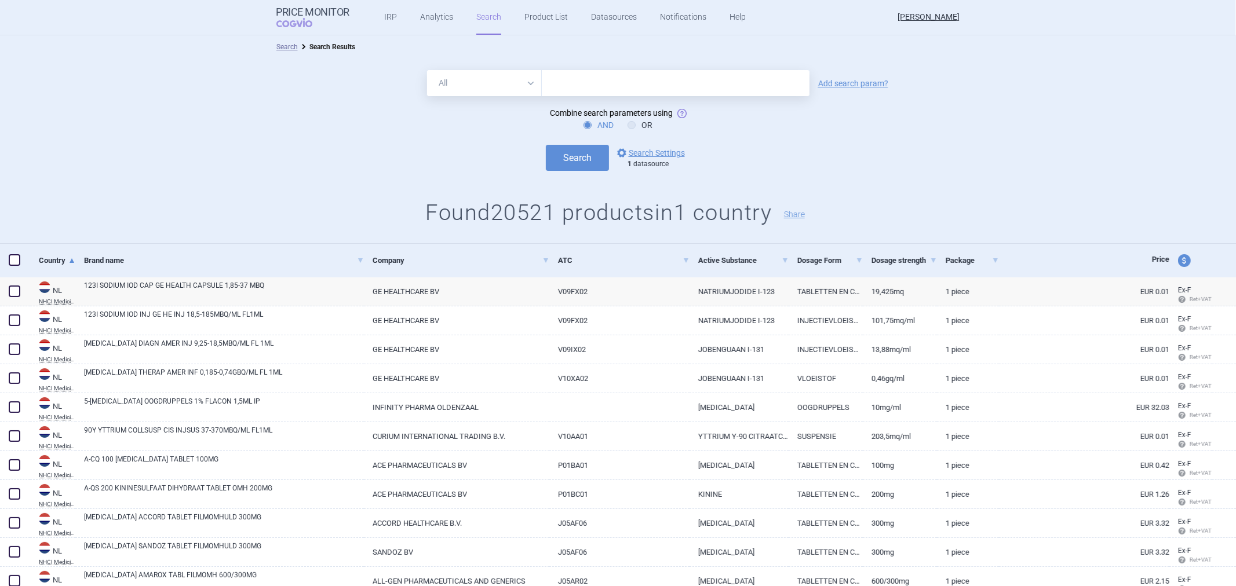
click at [488, 85] on select "All Brand Name ATC Company Active Substance Country Newer than" at bounding box center [484, 83] width 115 height 26
select select "newerThan"
click at [427, 70] on select "All Brand Name ATC Company Active Substance Country Newer than" at bounding box center [484, 83] width 115 height 26
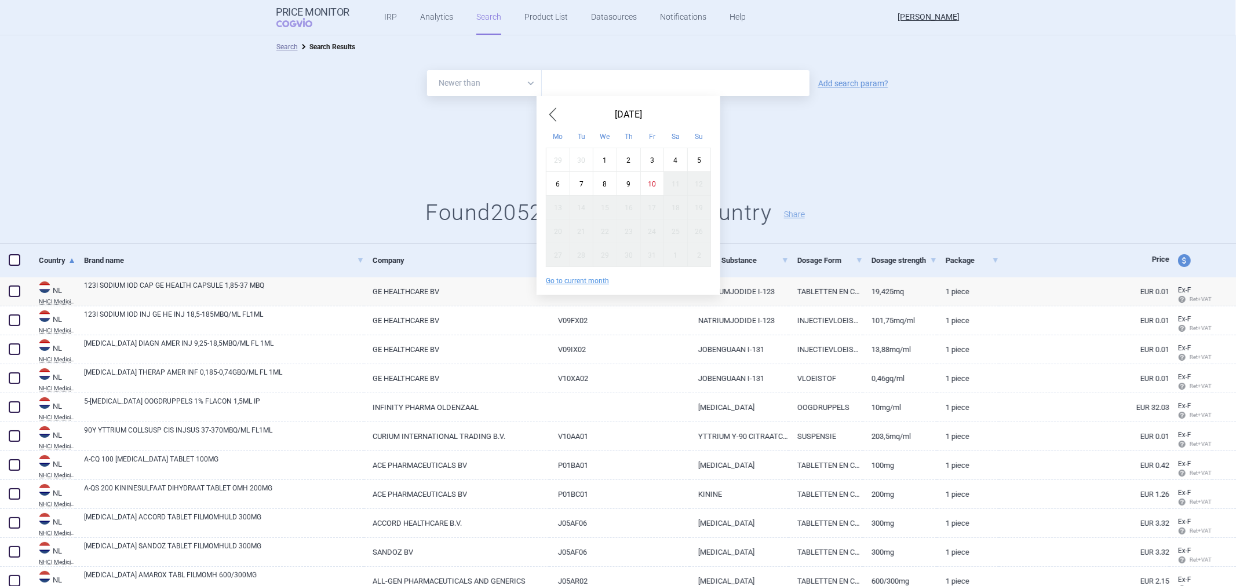
click at [549, 93] on input "text" at bounding box center [676, 83] width 268 height 26
click at [603, 151] on div "1" at bounding box center [605, 160] width 24 height 24
type input "1. 10. 2025"
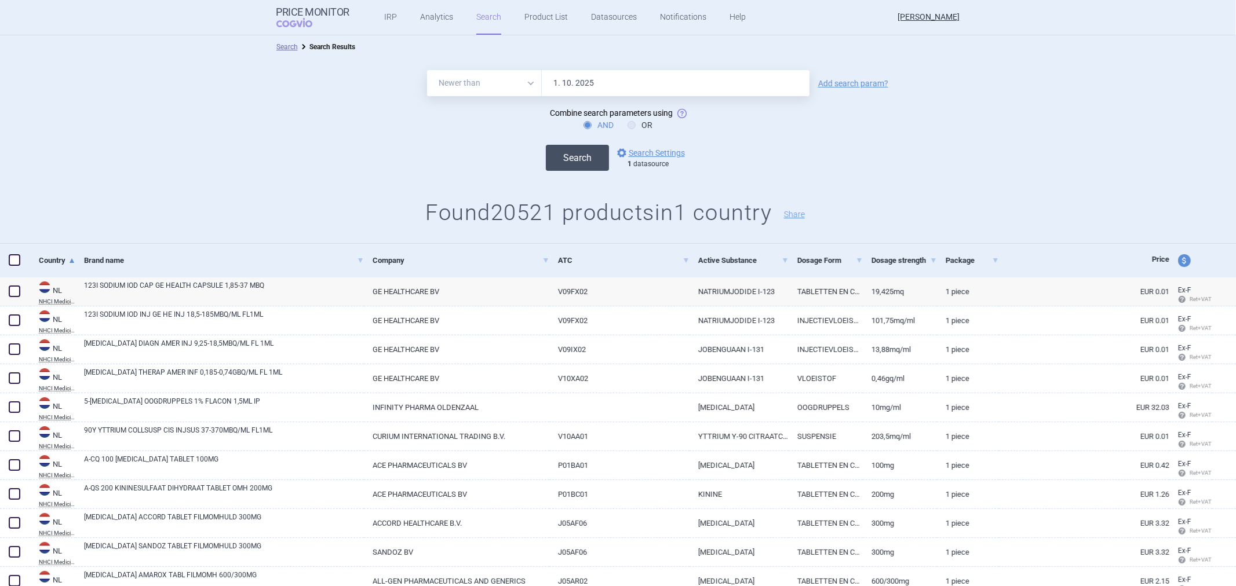
click at [571, 166] on button "Search" at bounding box center [577, 158] width 63 height 26
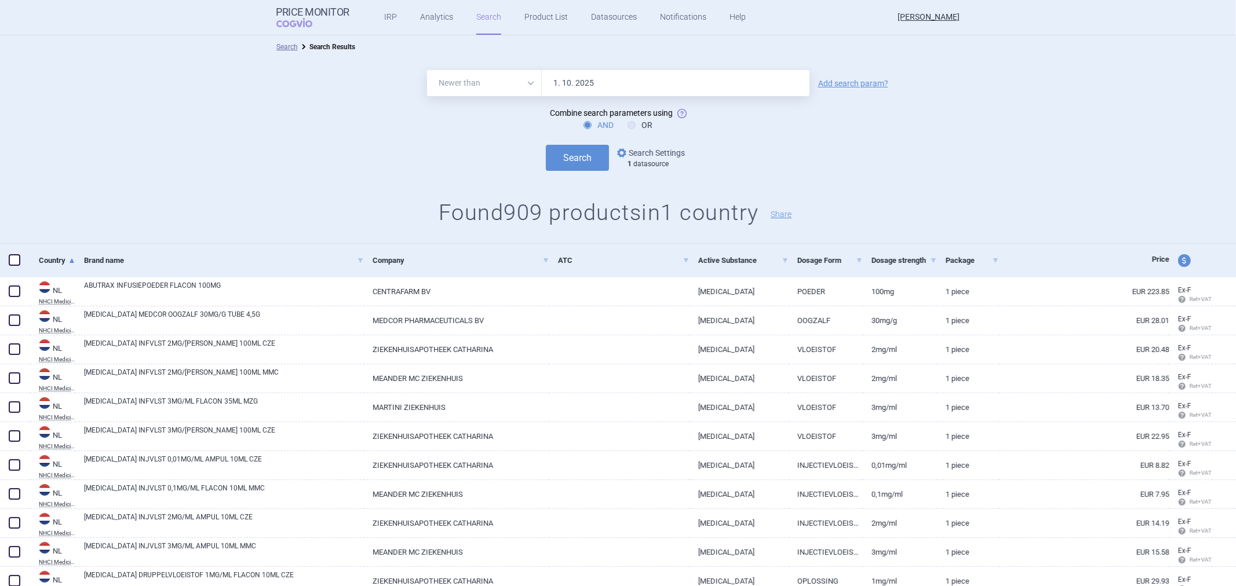
click at [659, 149] on link "options Search Settings" at bounding box center [650, 153] width 70 height 14
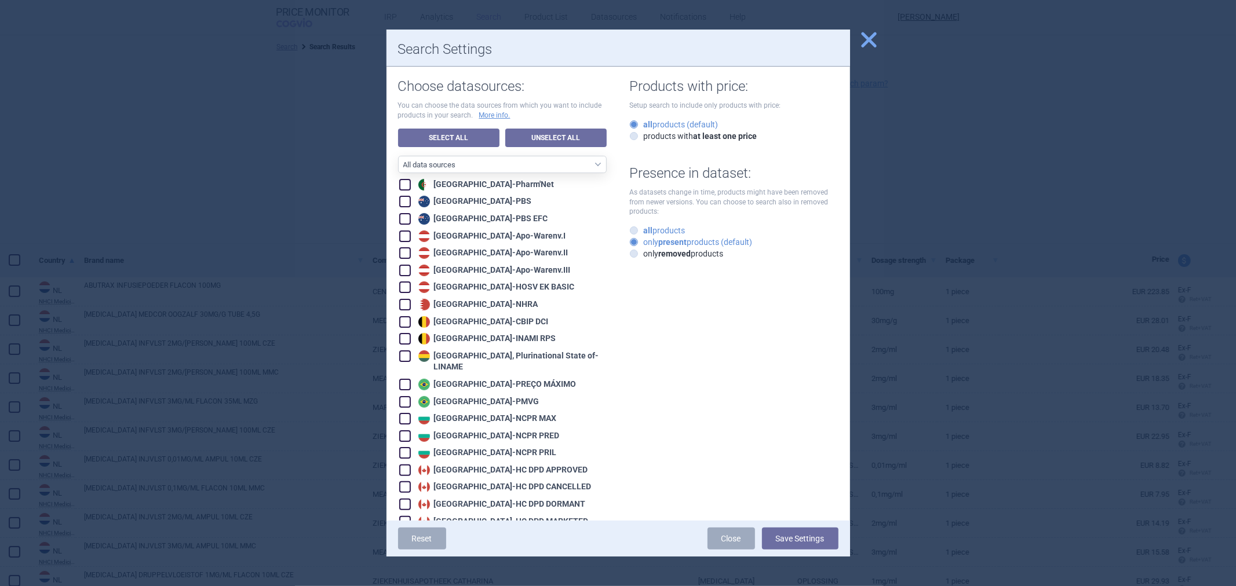
click at [673, 233] on label "all products" at bounding box center [658, 231] width 56 height 12
click at [642, 233] on input "all products" at bounding box center [636, 231] width 12 height 12
radio input "true"
click at [792, 547] on button "Save Settings" at bounding box center [800, 539] width 76 height 22
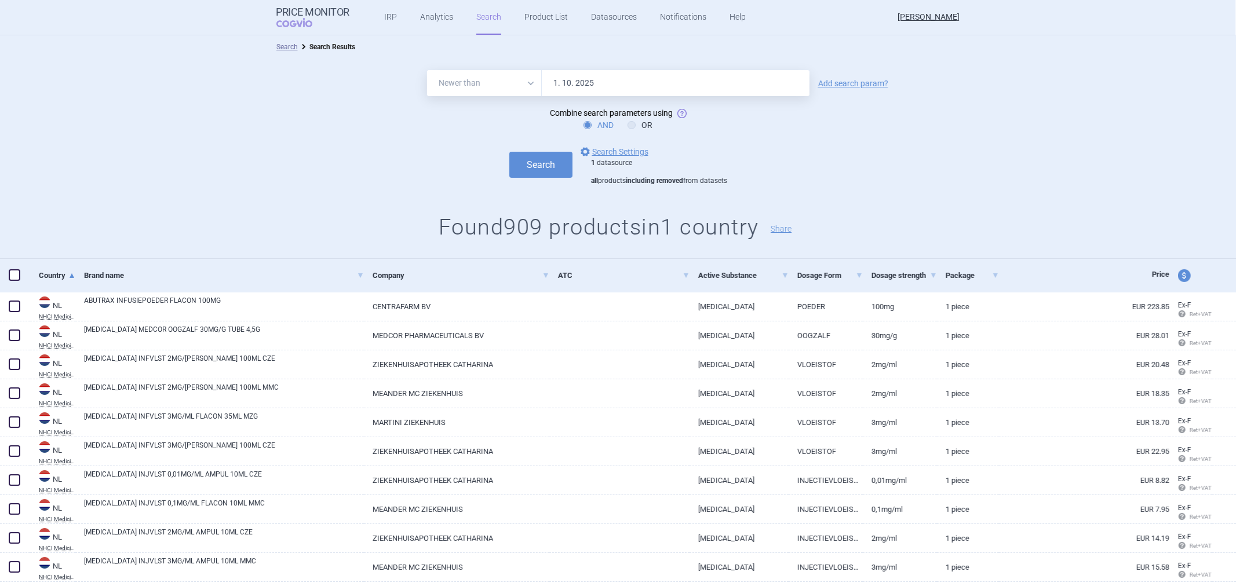
click at [533, 90] on select "All Brand Name ATC Company Active Substance Country Newer than" at bounding box center [484, 83] width 115 height 26
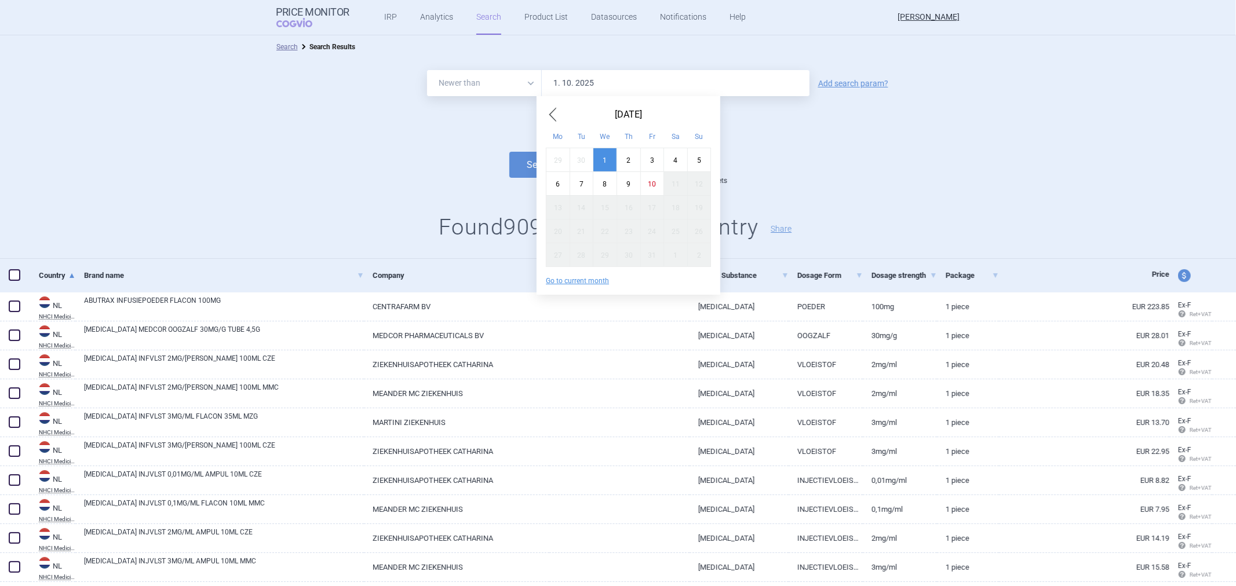
click at [607, 93] on input "1. 10. 2025" at bounding box center [676, 83] width 268 height 26
click at [509, 152] on button "Search" at bounding box center [540, 165] width 63 height 26
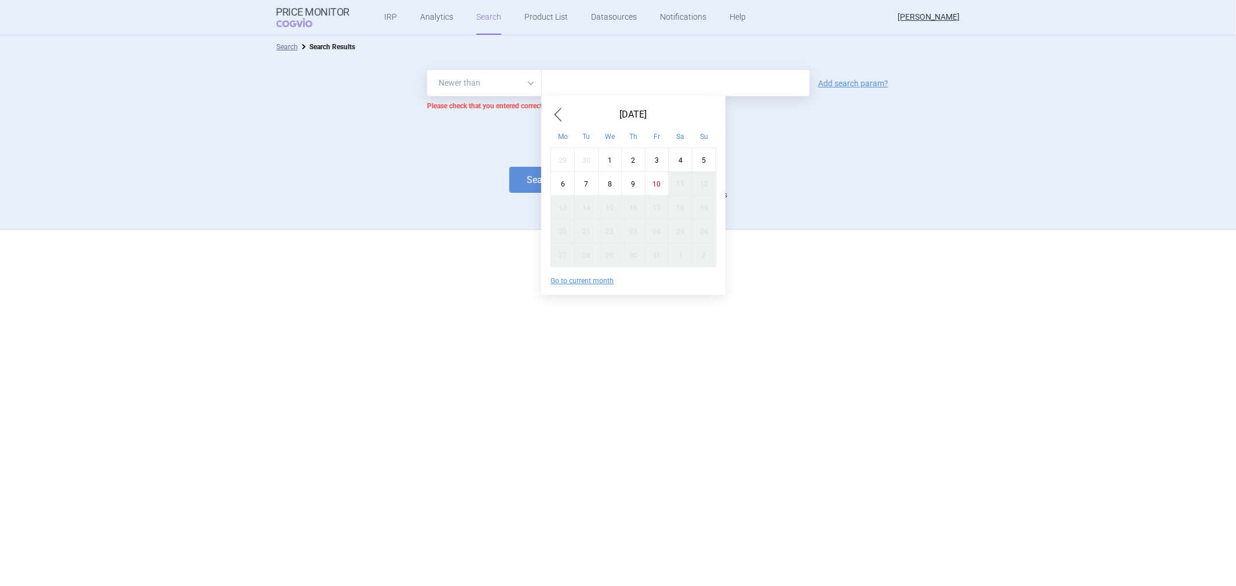
click at [505, 92] on select "All Brand Name ATC Company Active Substance Country Newer than" at bounding box center [484, 83] width 115 height 26
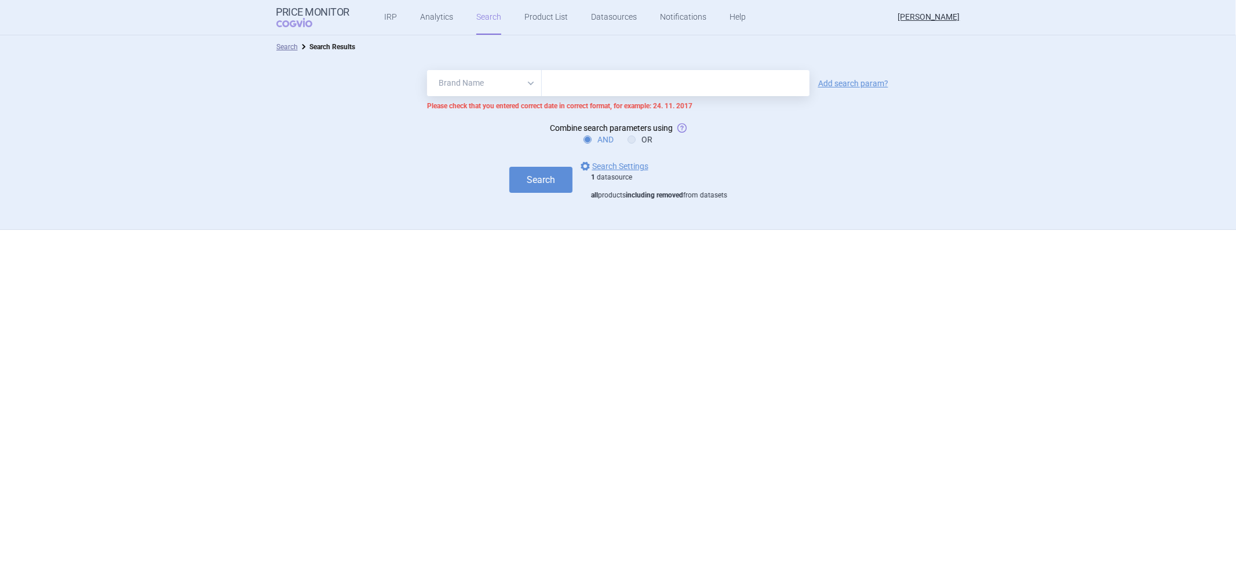
click at [427, 70] on select "All Brand Name ATC Company Active Substance Country Newer than" at bounding box center [484, 83] width 115 height 26
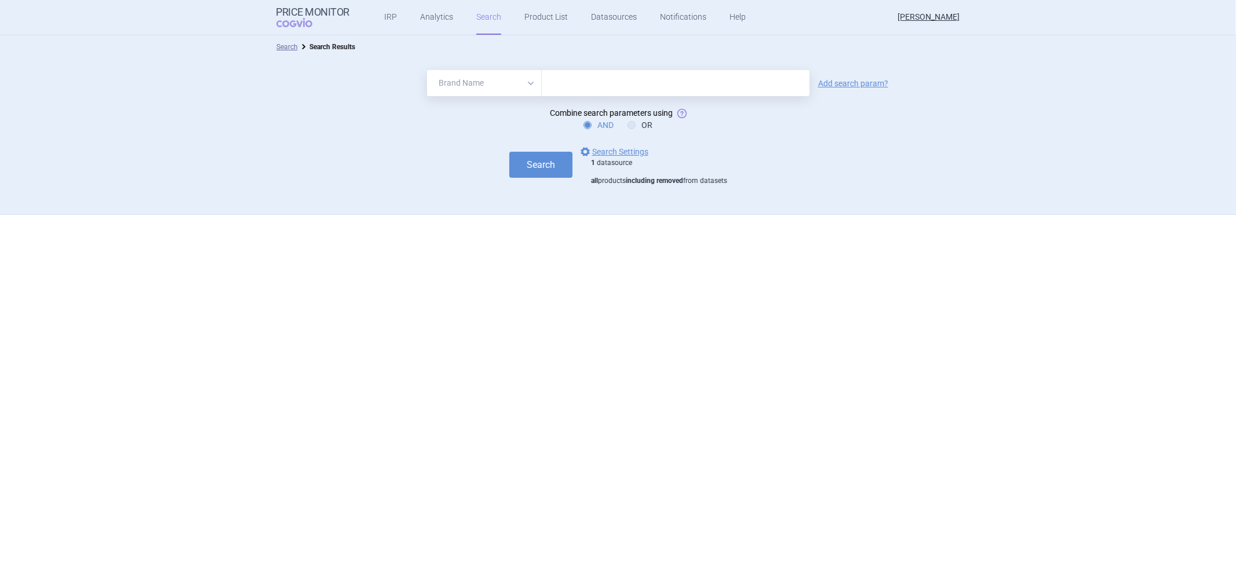
click at [493, 92] on select "All Brand Name ATC Company Active Substance Country Newer than" at bounding box center [484, 83] width 115 height 26
select select "all"
click at [427, 70] on select "All Brand Name ATC Company Active Substance Country Newer than" at bounding box center [484, 83] width 115 height 26
click at [528, 160] on button "Search" at bounding box center [540, 165] width 63 height 26
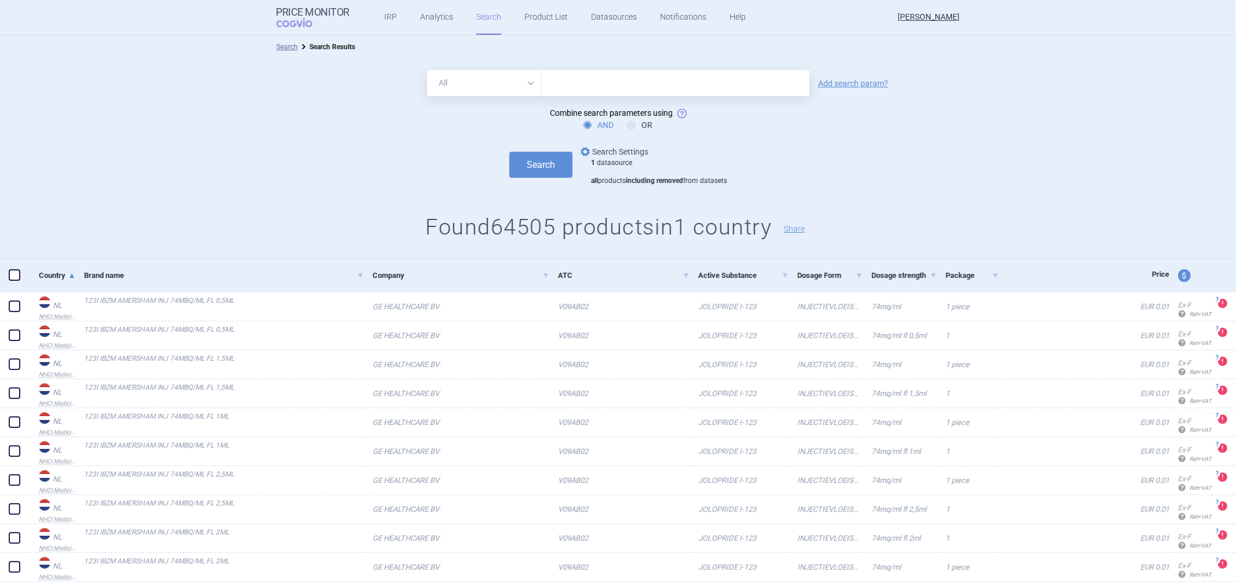
click at [612, 154] on link "options Search Settings" at bounding box center [613, 152] width 70 height 14
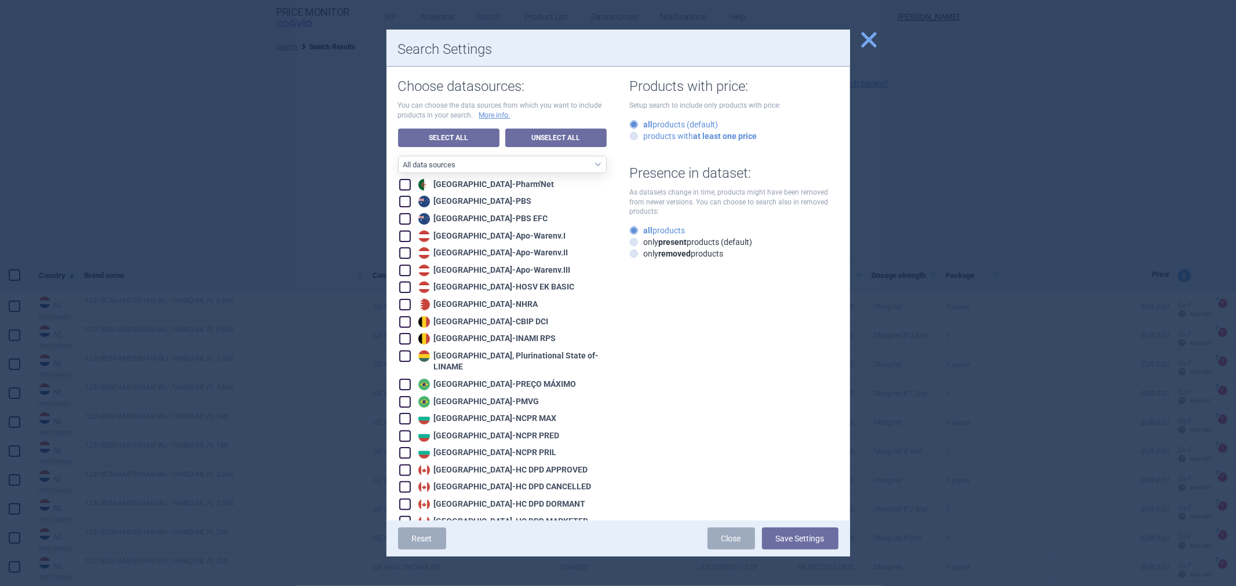
click at [631, 135] on icon at bounding box center [634, 136] width 8 height 8
click at [631, 135] on input "products with at least one price" at bounding box center [636, 137] width 12 height 12
radio input "true"
click at [636, 123] on label "all products (default)" at bounding box center [674, 125] width 89 height 12
click at [636, 123] on input "all products (default)" at bounding box center [636, 125] width 12 height 12
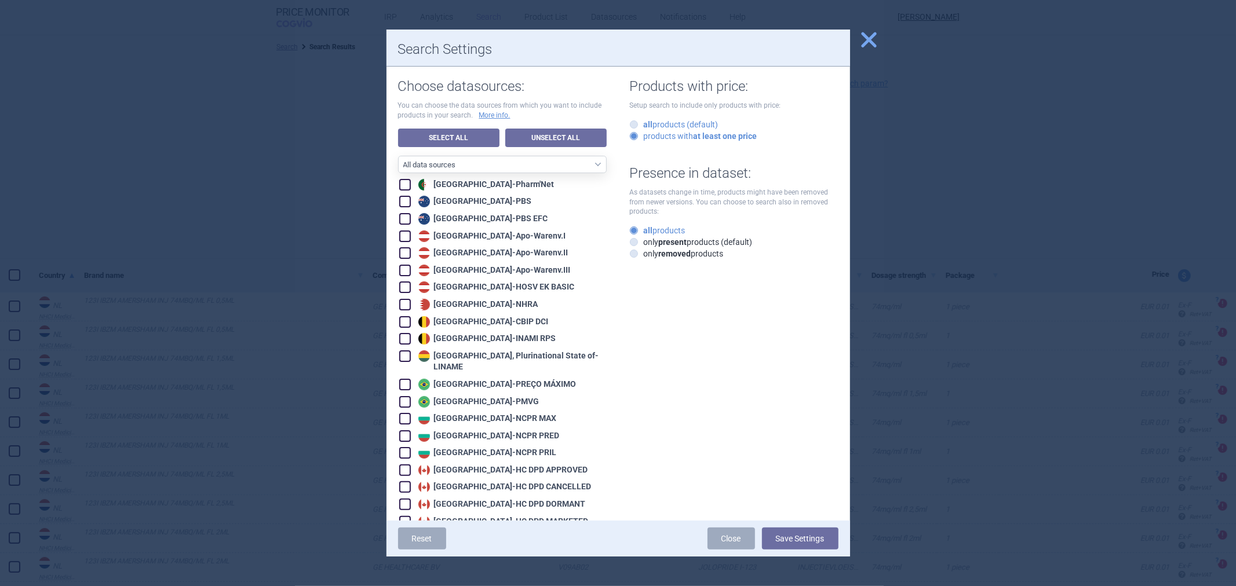
radio input "true"
click at [665, 246] on strong "present" at bounding box center [673, 242] width 28 height 9
click at [642, 246] on input "only present products (default)" at bounding box center [636, 243] width 12 height 12
radio input "true"
click at [792, 537] on button "Save Settings" at bounding box center [800, 539] width 76 height 22
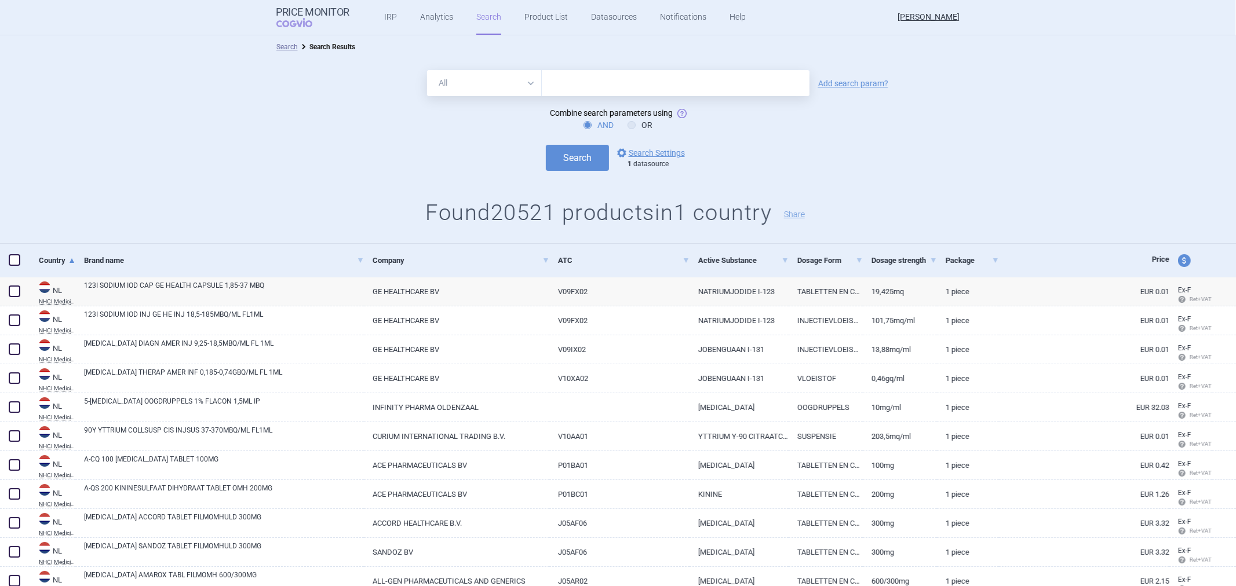
click at [512, 82] on select "All Brand Name ATC Company Active Substance Country Newer than" at bounding box center [484, 83] width 115 height 26
select select "newerThan"
click at [427, 70] on select "All Brand Name ATC Company Active Substance Country Newer than" at bounding box center [484, 83] width 115 height 26
click at [554, 89] on input "text" at bounding box center [676, 83] width 268 height 26
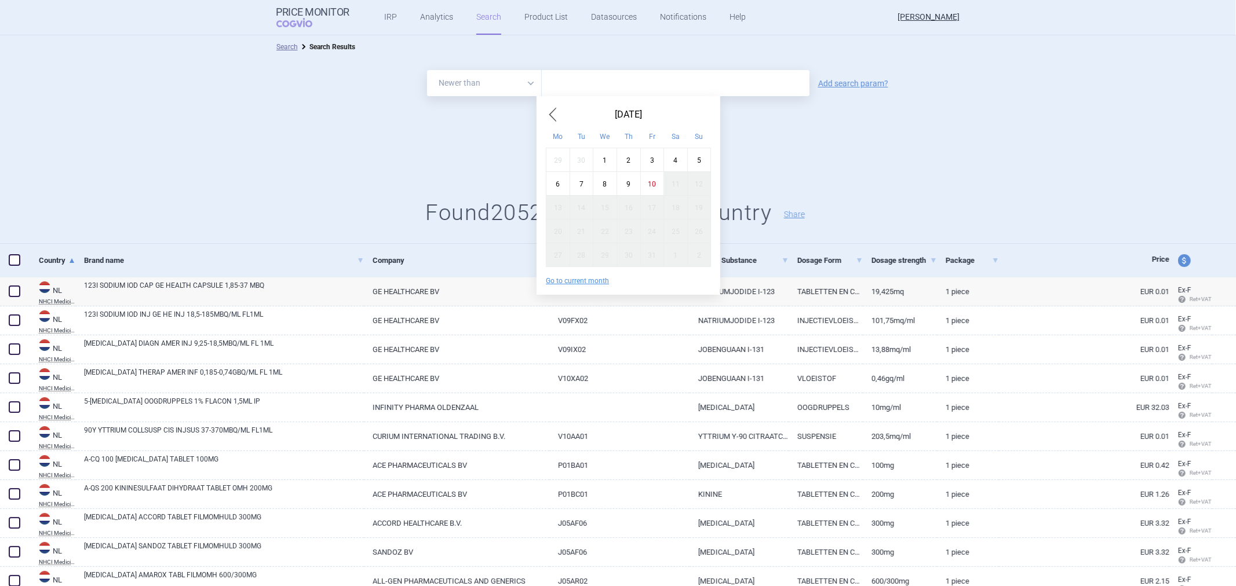
click at [610, 157] on div "1" at bounding box center [605, 160] width 24 height 24
type input "1. 10. 2025"
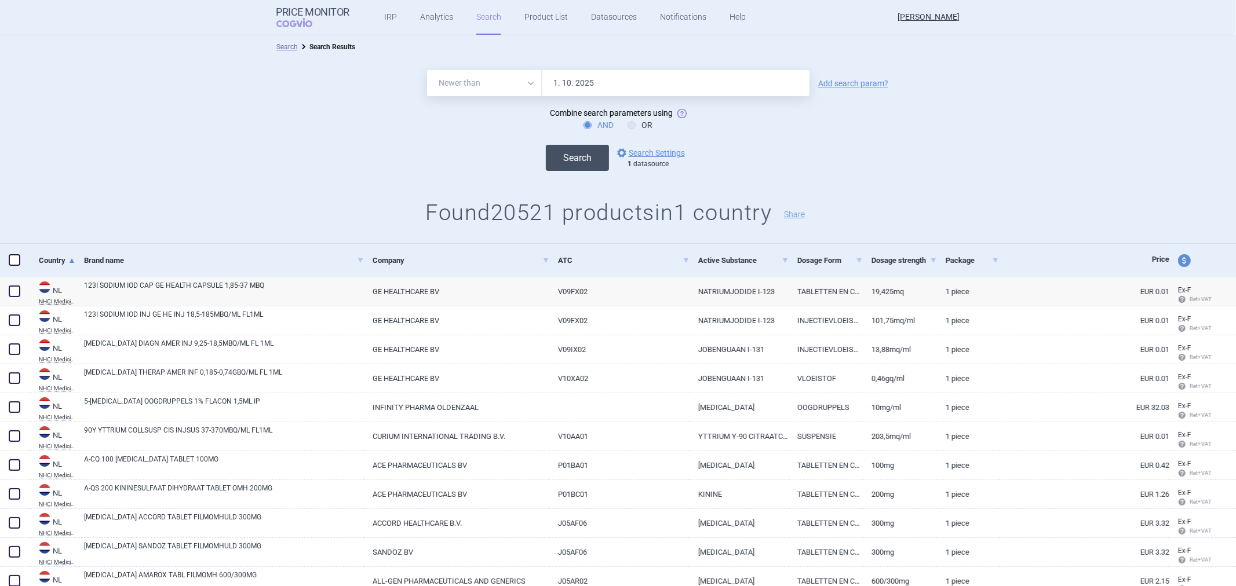
click at [578, 164] on button "Search" at bounding box center [577, 158] width 63 height 26
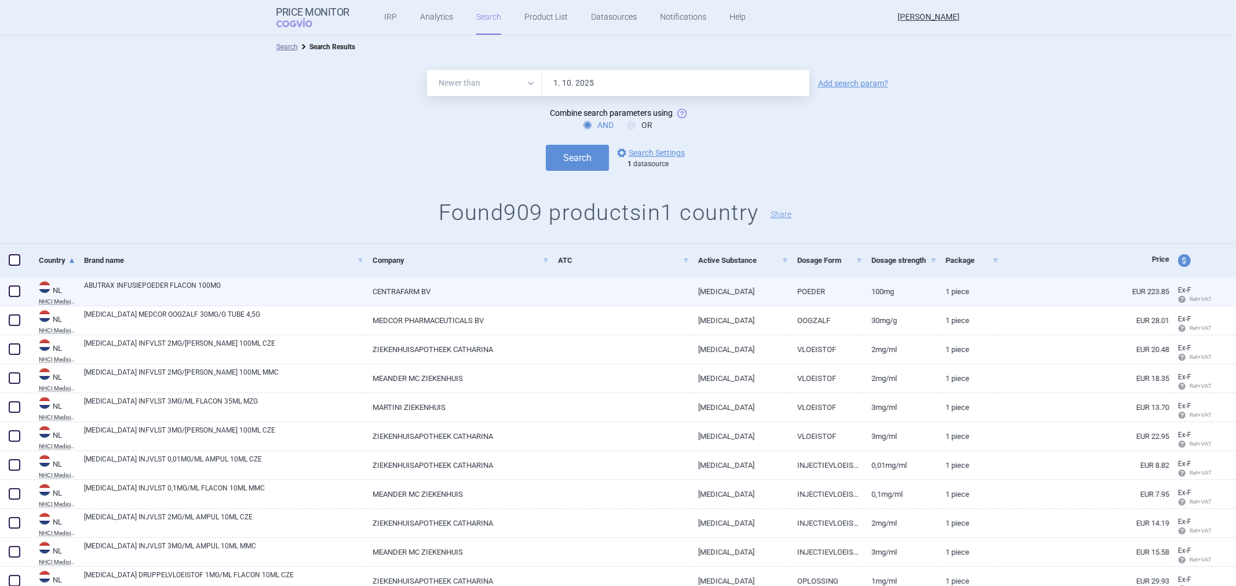
click at [12, 295] on span at bounding box center [15, 292] width 12 height 12
checkbox input "true"
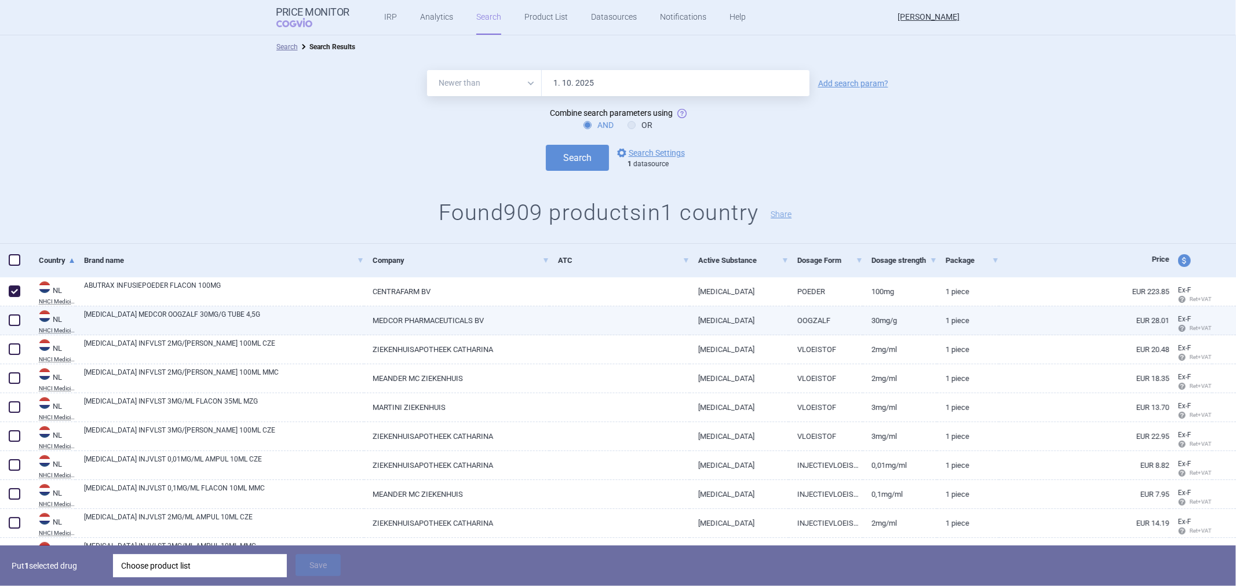
click at [12, 323] on span at bounding box center [15, 321] width 12 height 12
checkbox input "true"
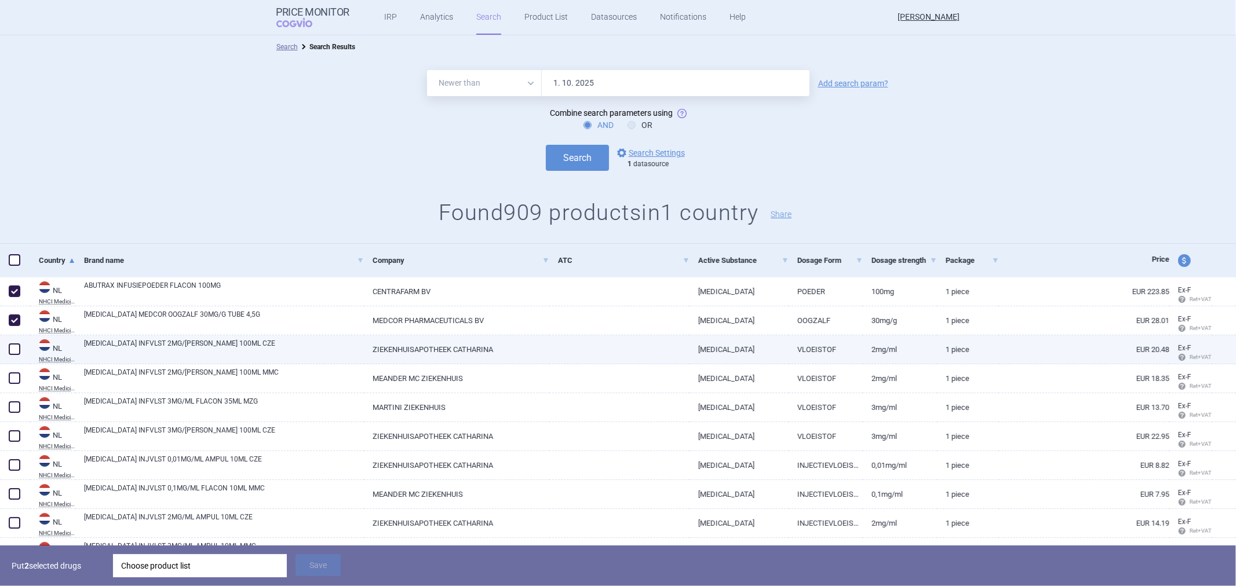
click at [8, 355] on span at bounding box center [14, 349] width 17 height 17
checkbox input "true"
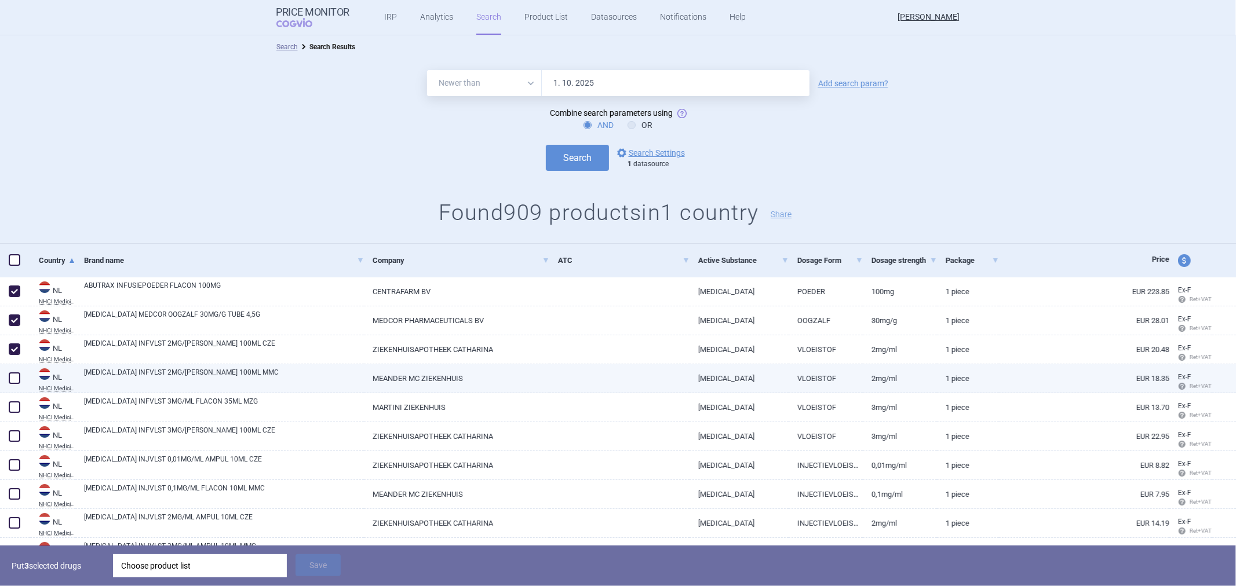
click at [14, 383] on span at bounding box center [15, 378] width 12 height 12
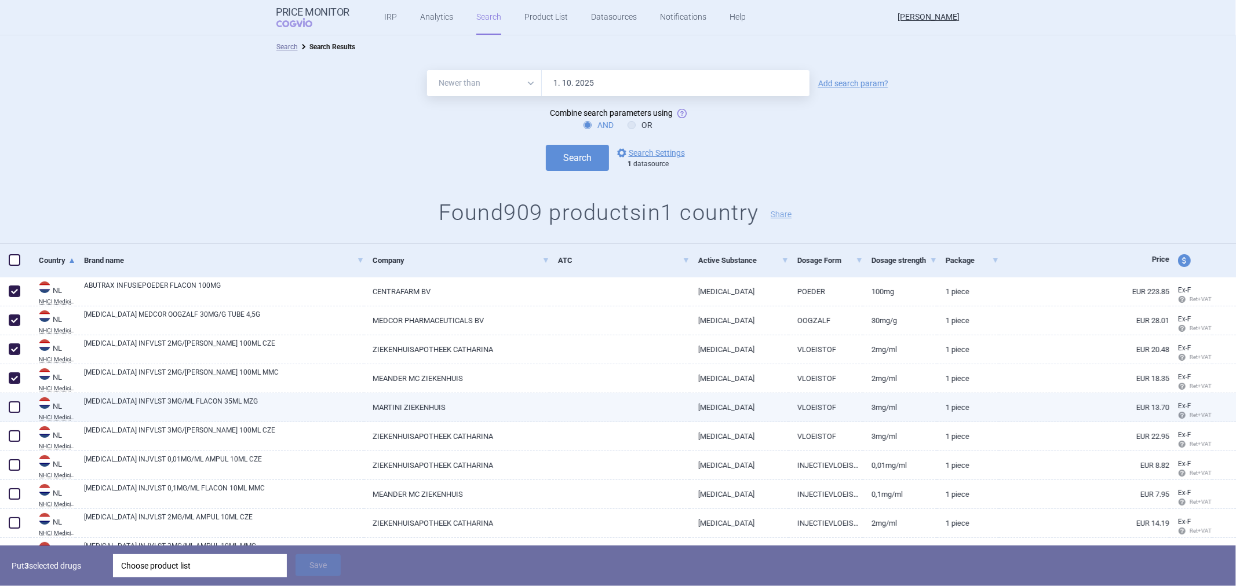
checkbox input "true"
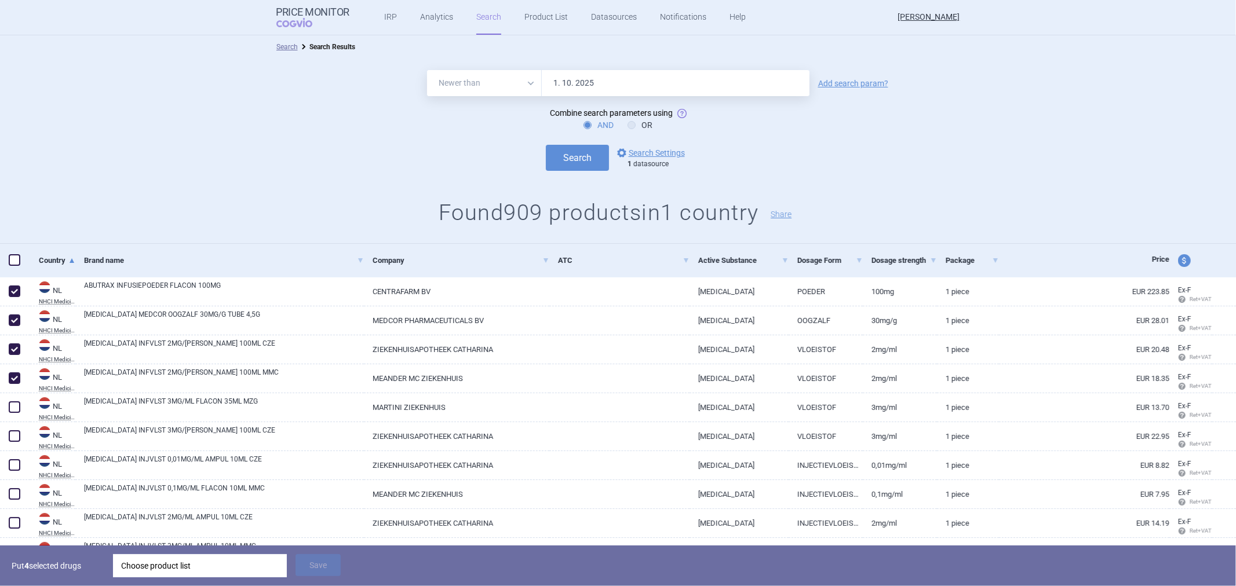
click at [172, 563] on div "Choose product list" at bounding box center [200, 565] width 158 height 23
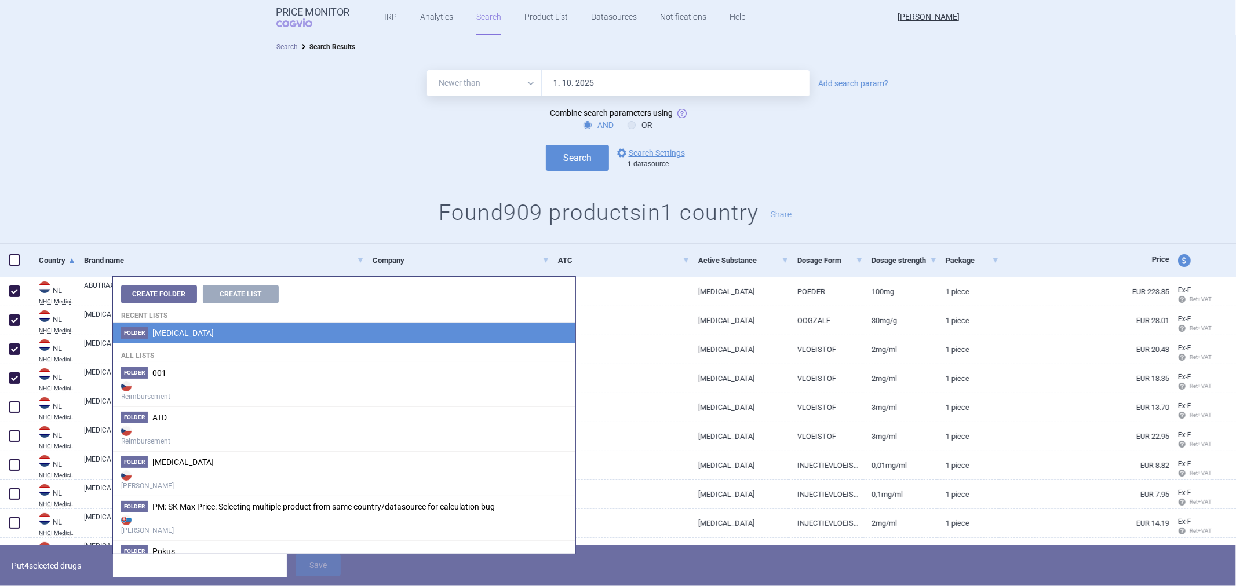
click at [192, 333] on li "Folder Humira" at bounding box center [344, 333] width 462 height 21
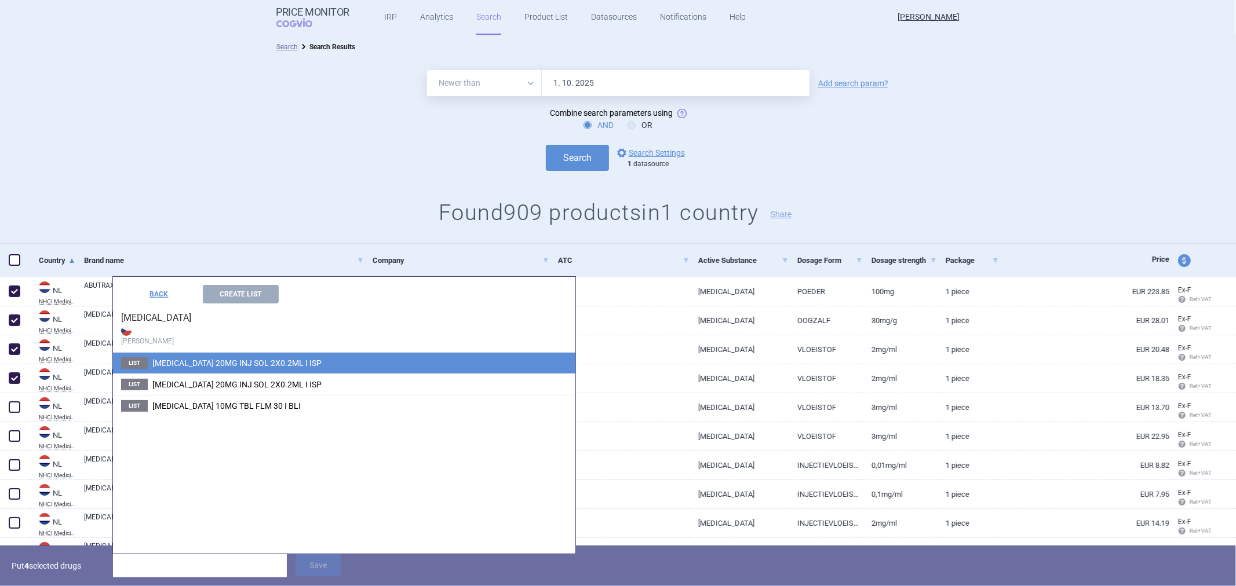
click at [216, 367] on span "HUMIRA 20MG INJ SOL 2X0.2ML I ISP" at bounding box center [236, 363] width 169 height 9
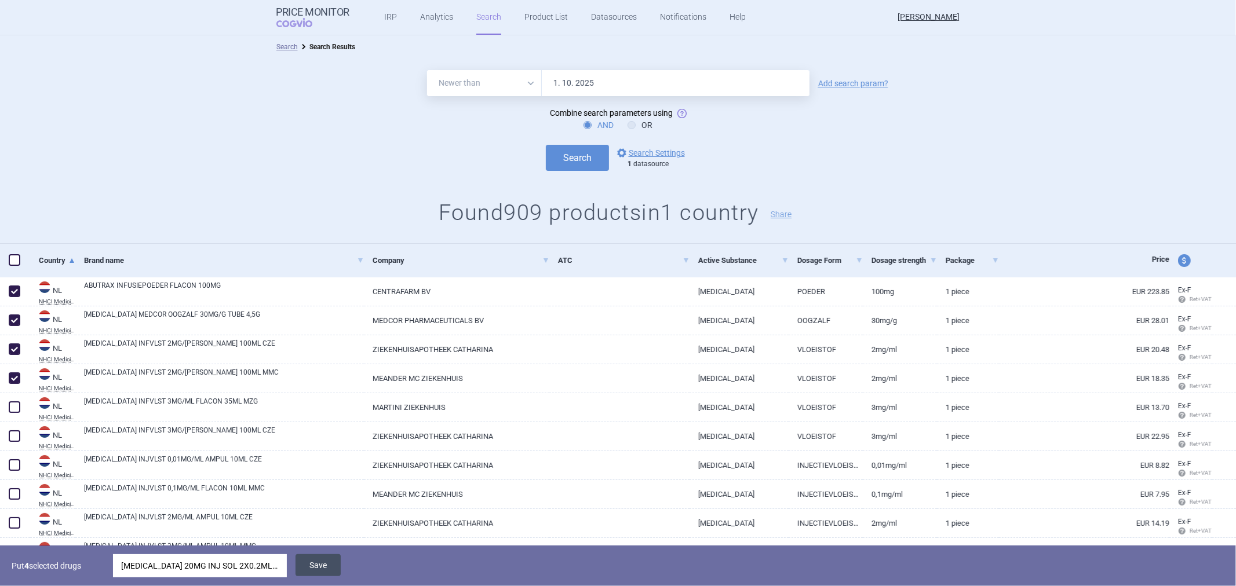
click at [312, 564] on button "Save" at bounding box center [317, 565] width 45 height 22
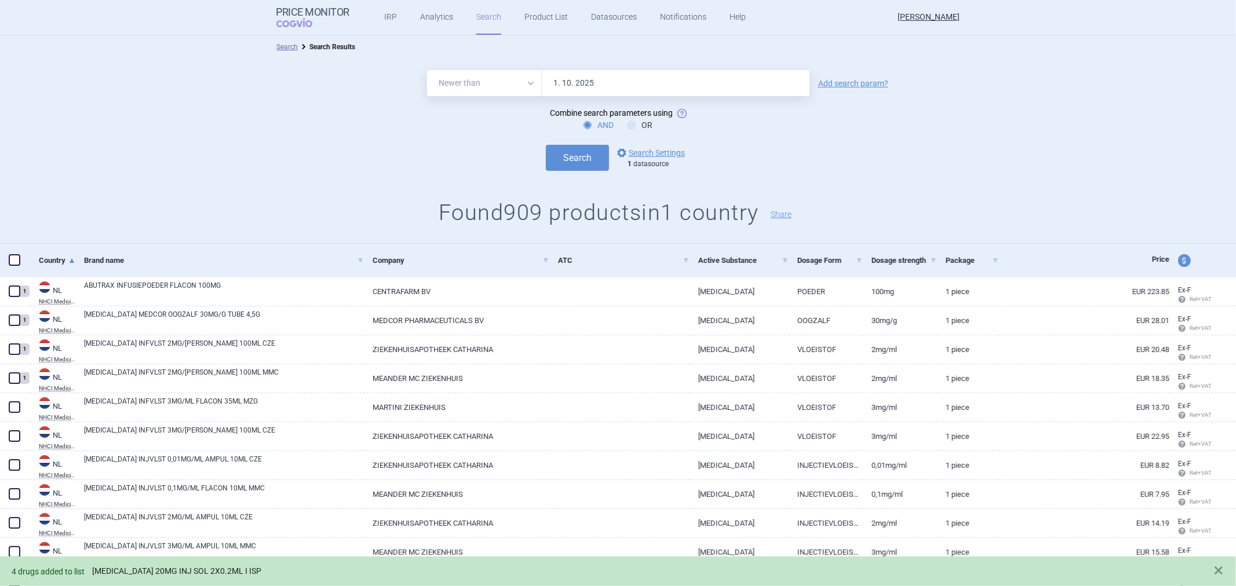
click at [149, 572] on link "HUMIRA 20MG INJ SOL 2X0.2ML I ISP" at bounding box center [176, 572] width 169 height 10
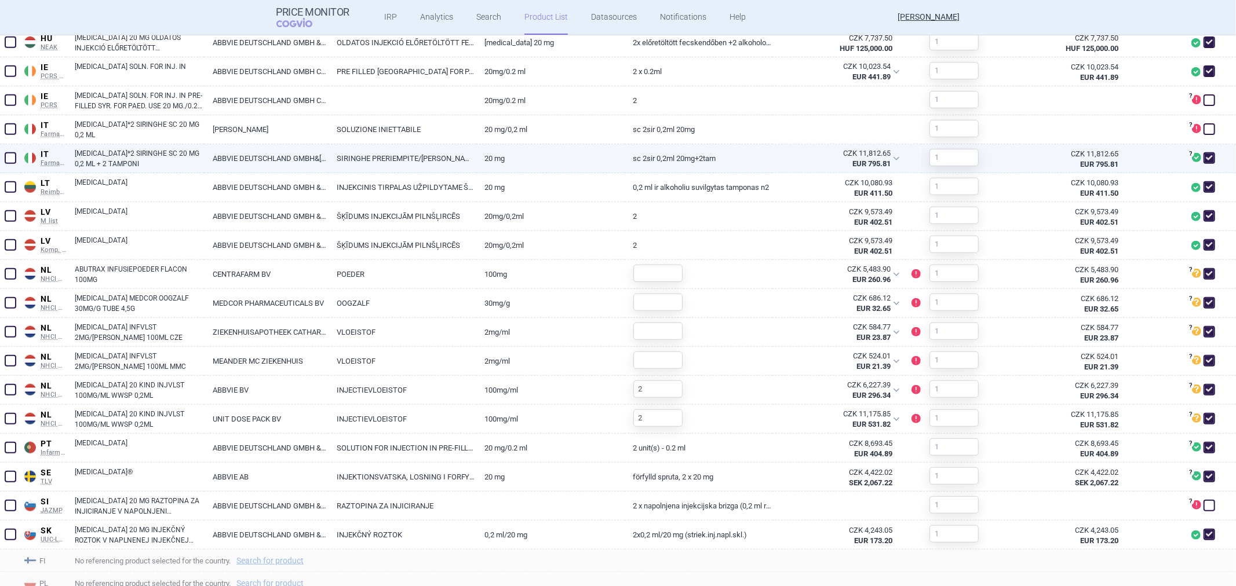
scroll to position [725, 0]
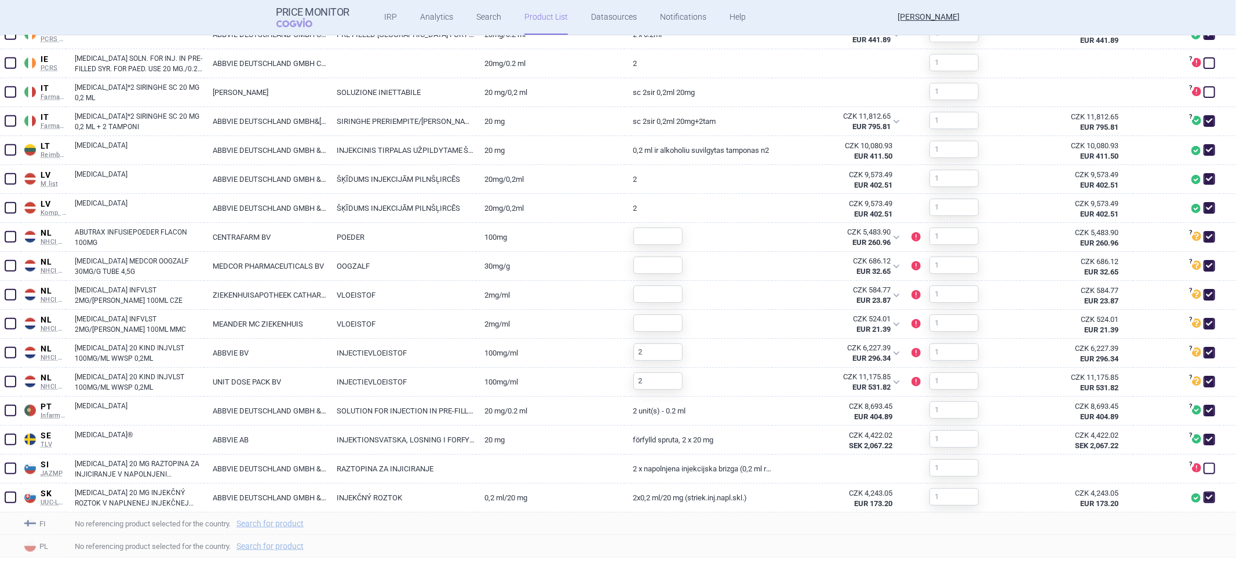
select select "newerThan"
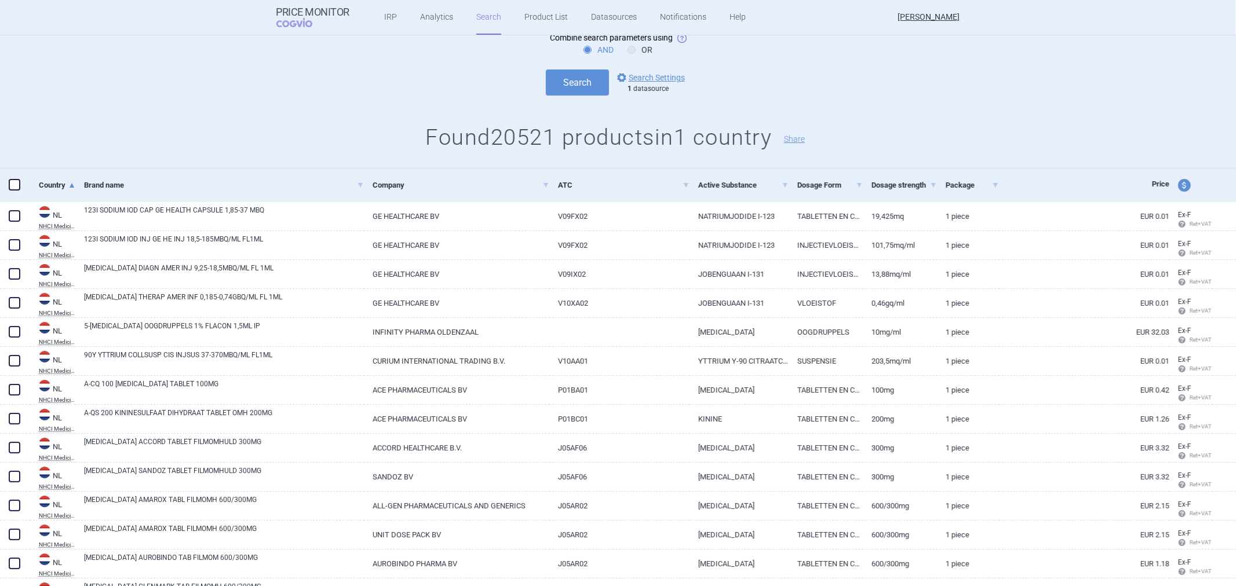
scroll to position [257, 0]
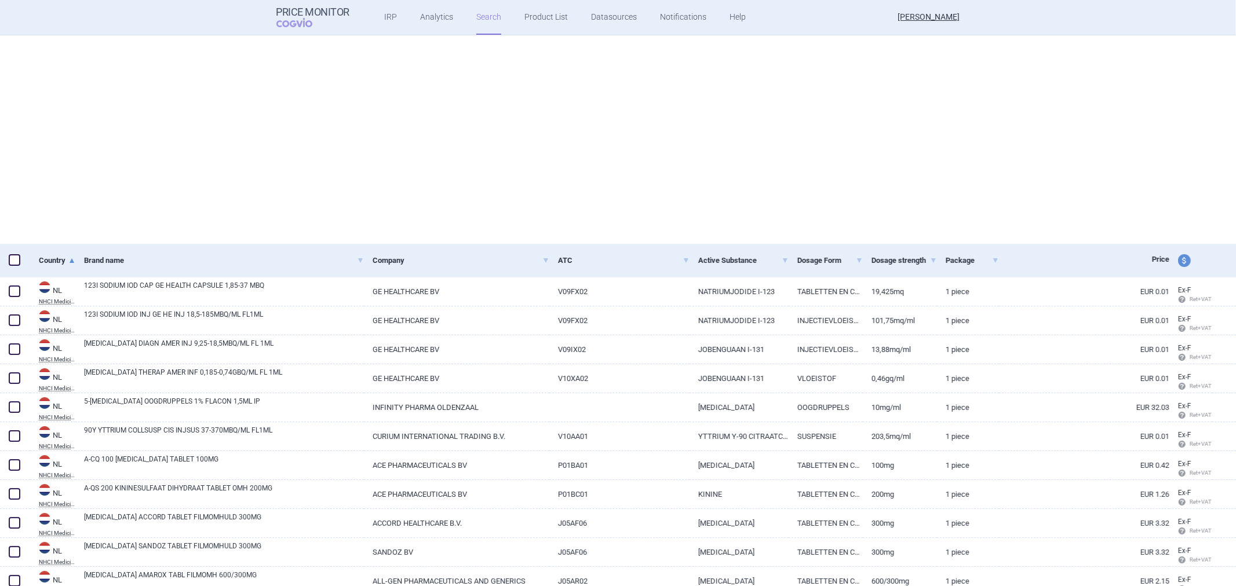
select select "newerThan"
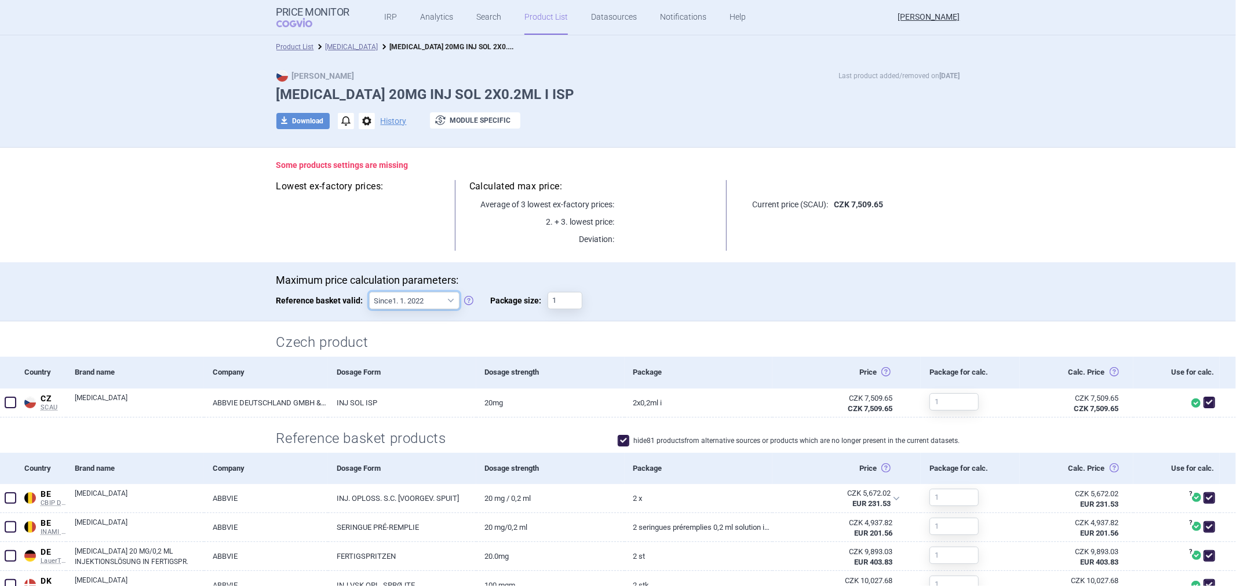
click at [392, 309] on select "Since 1. 1. 2022 Since 1. 2. 2020 Since 1. 1. 2018 Since 1. 4. 2012" at bounding box center [414, 300] width 90 height 17
click at [419, 254] on div "Some products settings are missing Lowest ex-factory prices: Calculated max pri…" at bounding box center [618, 205] width 730 height 115
click at [524, 20] on link "Product List" at bounding box center [545, 17] width 43 height 35
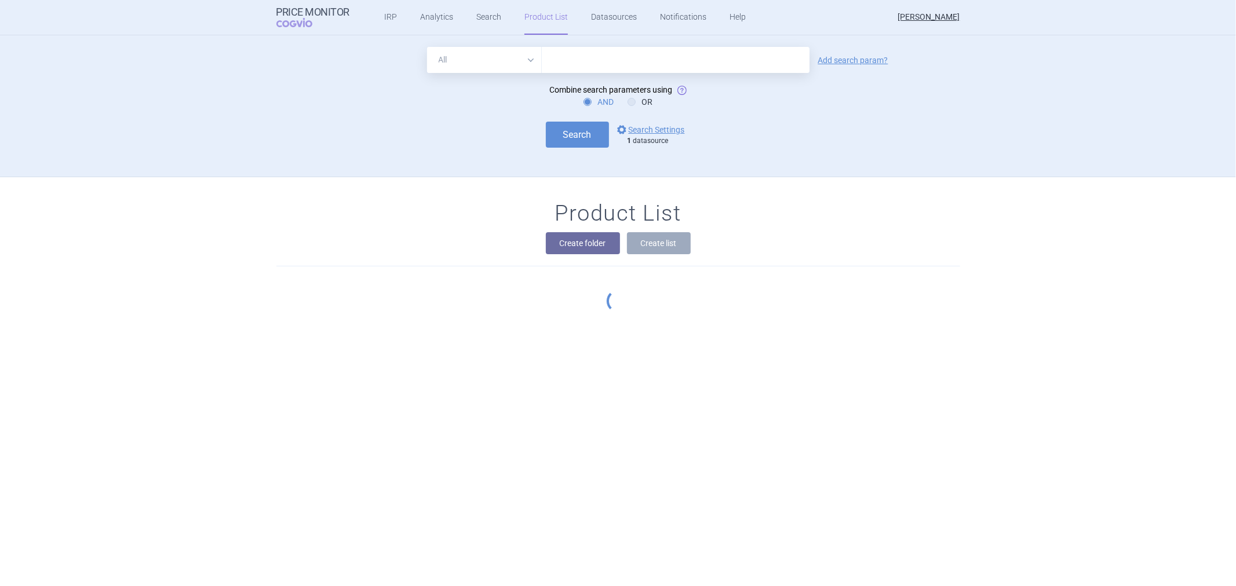
scroll to position [126, 0]
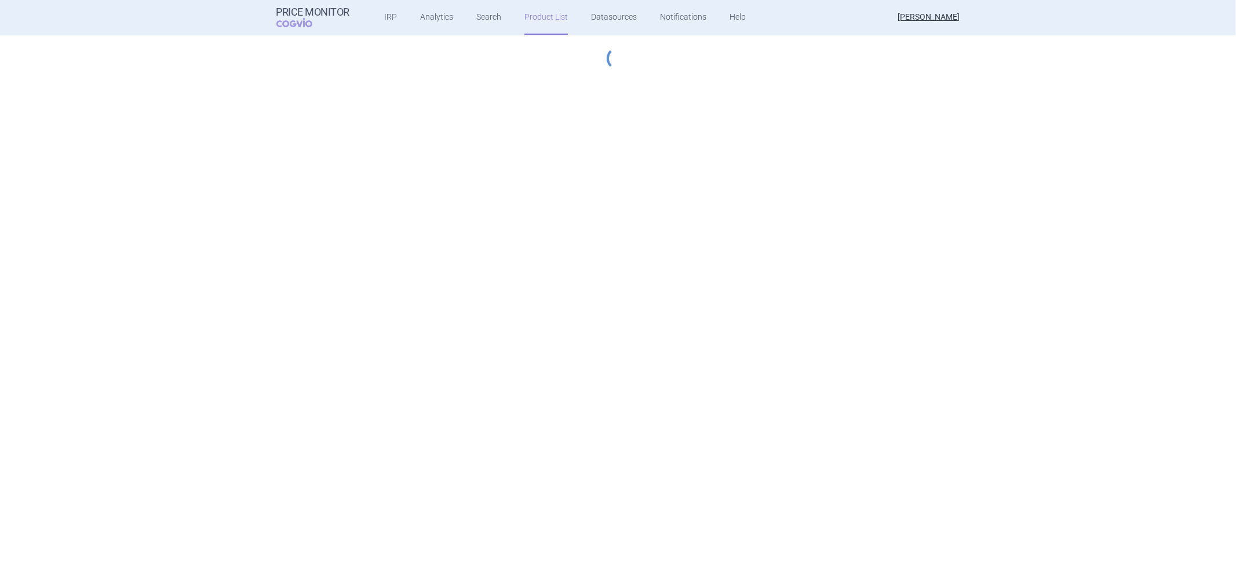
select select "newerThan"
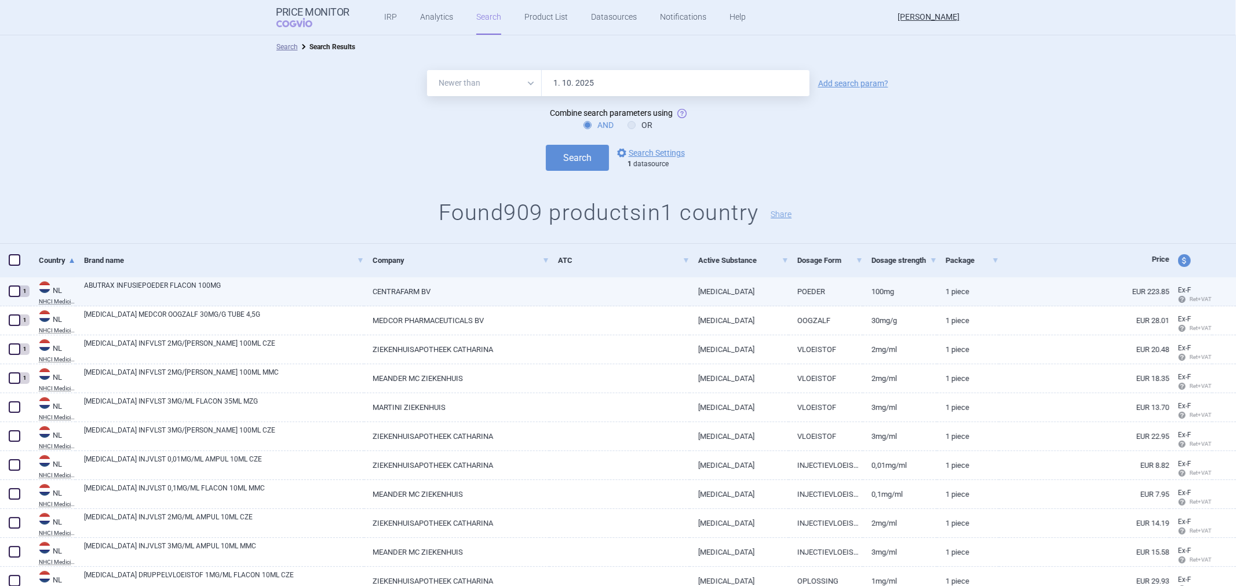
click at [15, 283] on span at bounding box center [14, 291] width 17 height 17
checkbox input "true"
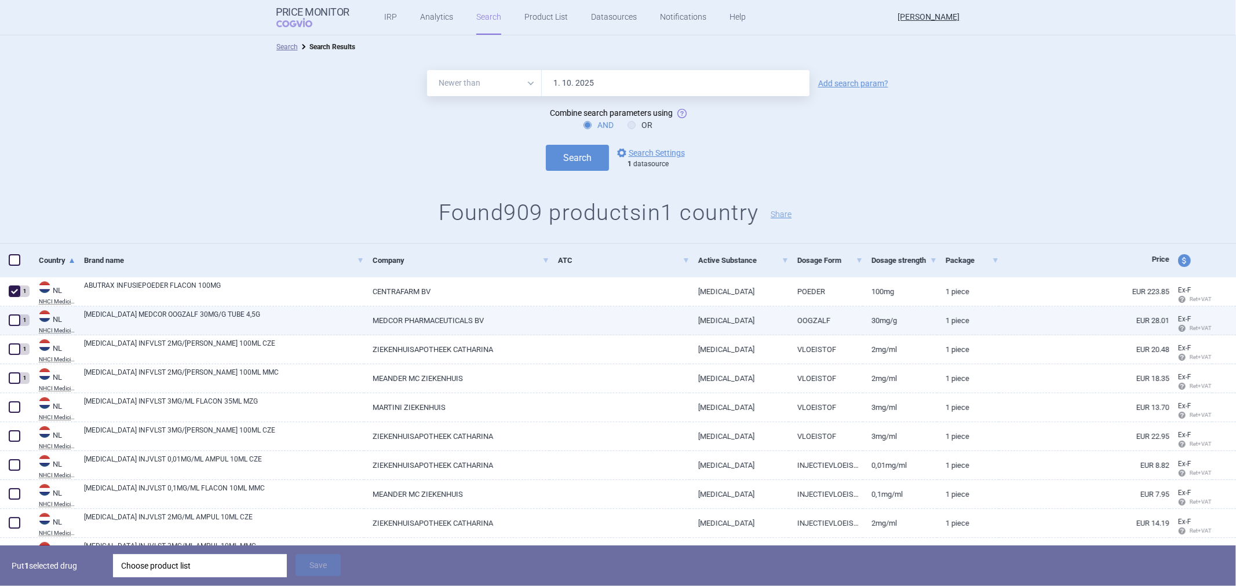
click at [5, 313] on div "1" at bounding box center [15, 320] width 30 height 29
click at [12, 317] on span at bounding box center [15, 321] width 12 height 12
checkbox input "true"
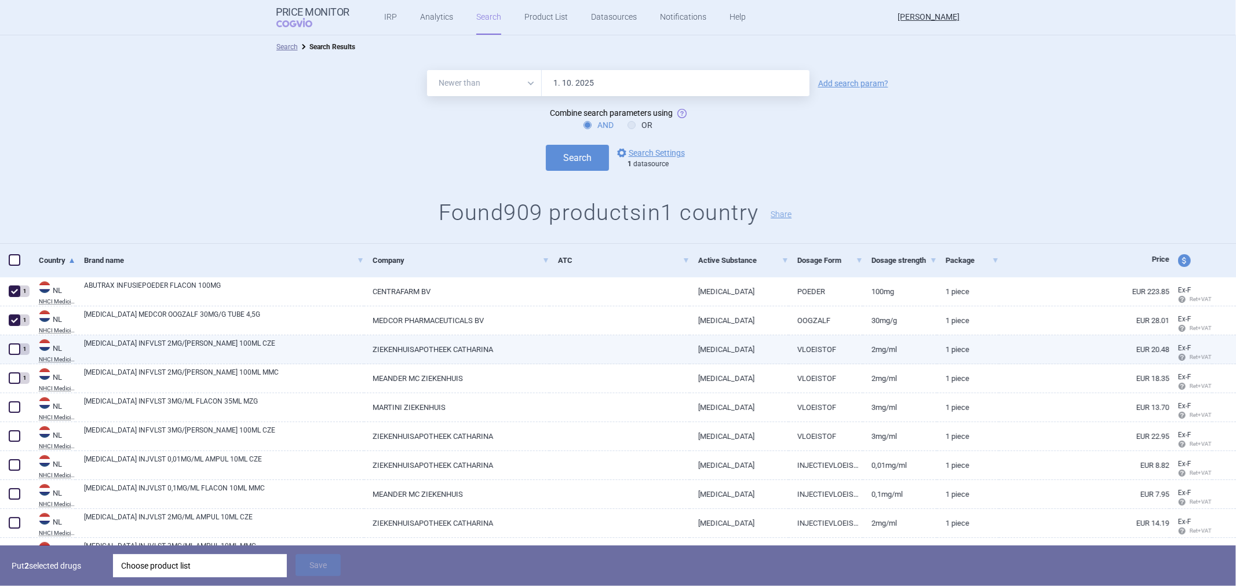
click at [12, 357] on span at bounding box center [14, 349] width 17 height 17
checkbox input "true"
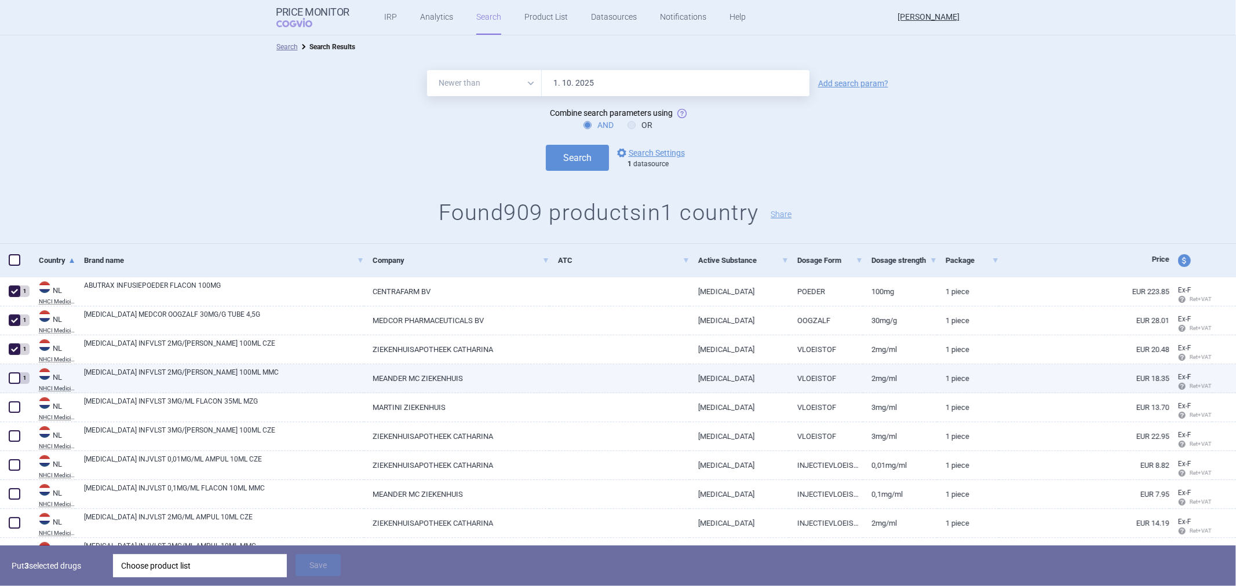
click at [9, 381] on span at bounding box center [15, 378] width 12 height 12
checkbox input "true"
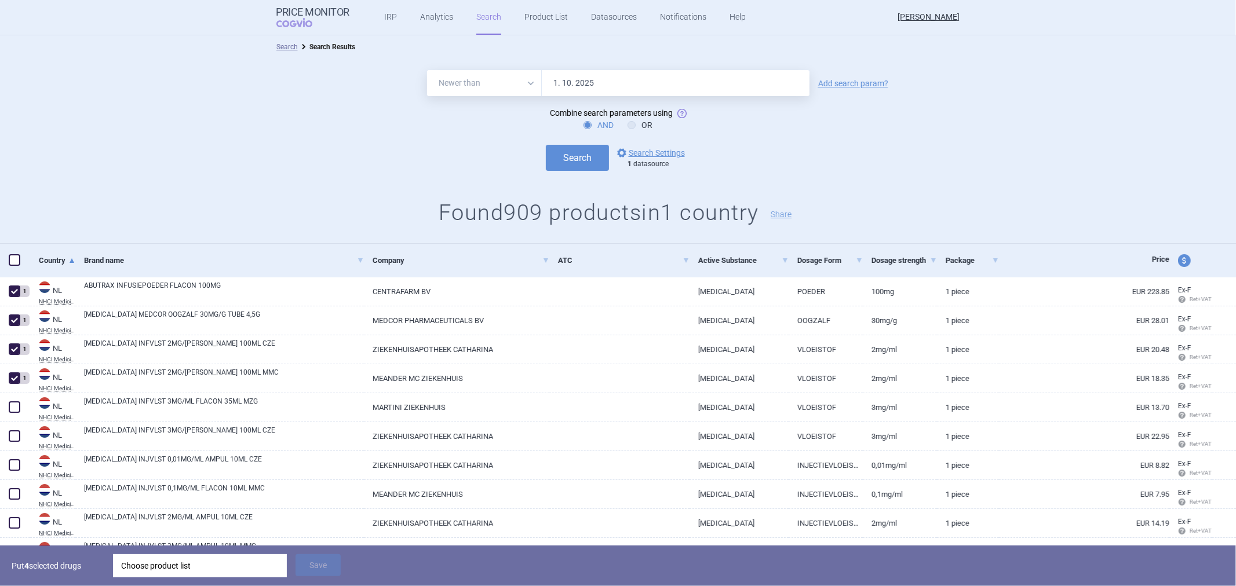
click at [156, 560] on div "Choose product list" at bounding box center [200, 565] width 158 height 23
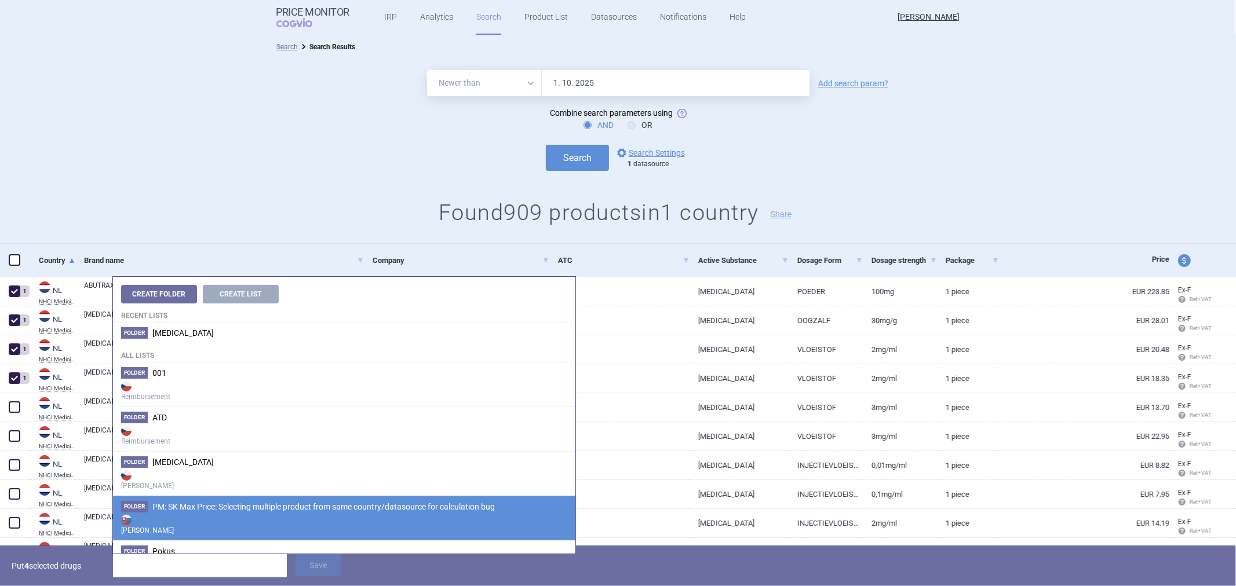
click at [224, 510] on span "PM: SK Max Price: Selecting multiple product from same country/datasource for c…" at bounding box center [323, 506] width 342 height 9
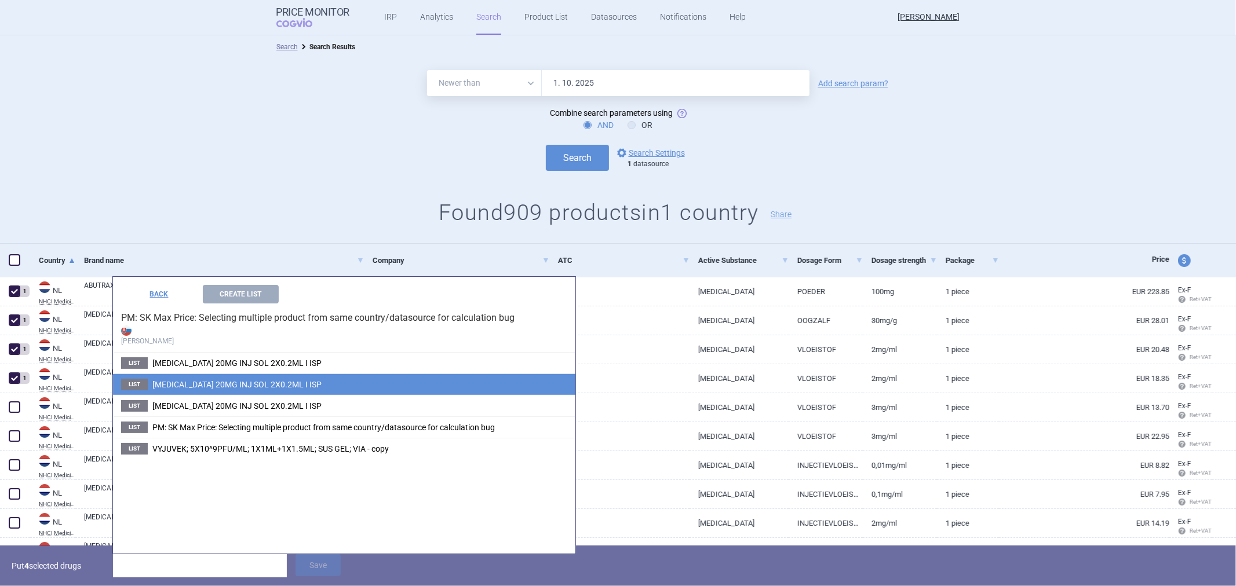
click at [210, 388] on span "HUMIRA 20MG INJ SOL 2X0.2ML I ISP" at bounding box center [236, 384] width 169 height 9
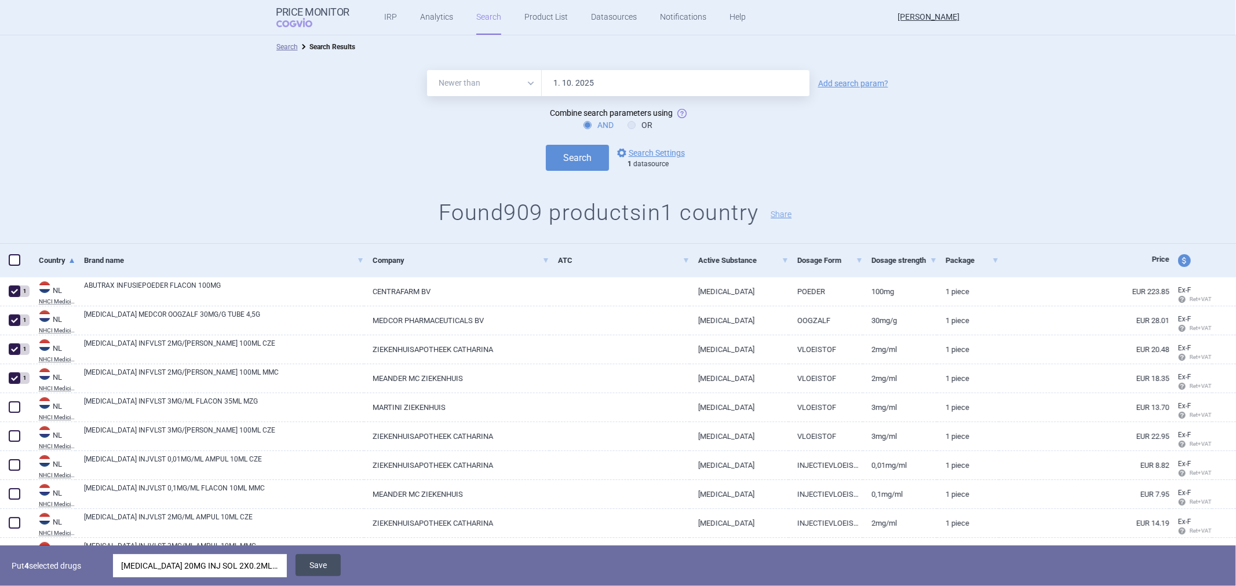
click at [315, 566] on button "Save" at bounding box center [317, 565] width 45 height 22
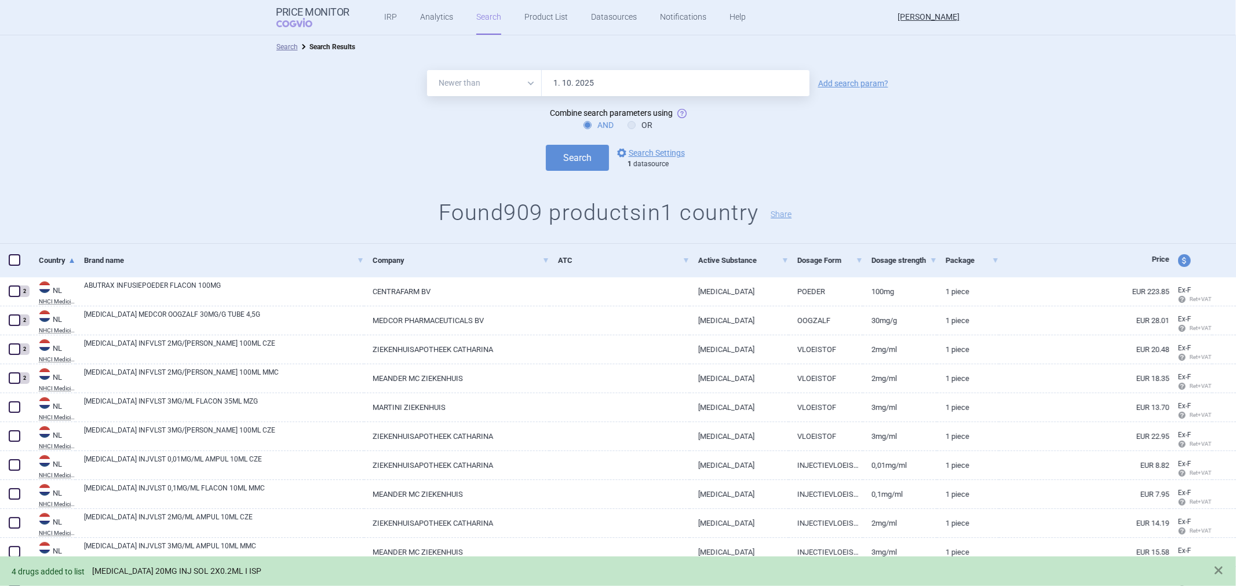
click at [216, 568] on link "HUMIRA 20MG INJ SOL 2X0.2ML I ISP" at bounding box center [176, 572] width 169 height 10
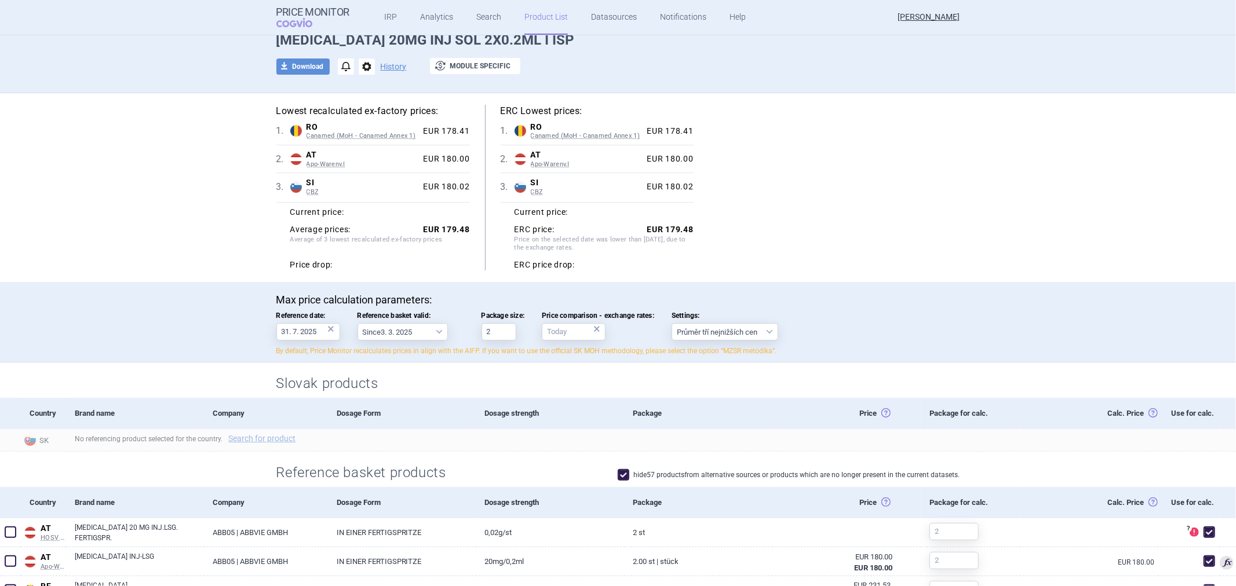
scroll to position [129, 0]
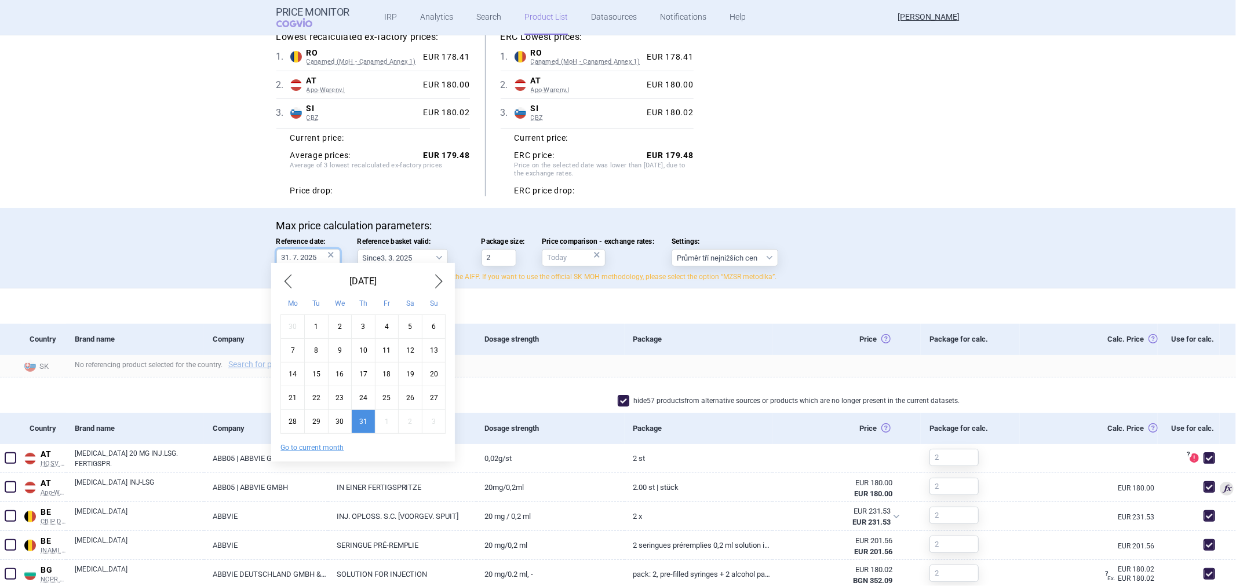
click at [309, 252] on input "31. 7. 2025" at bounding box center [308, 257] width 64 height 17
click at [429, 282] on div "July 2025" at bounding box center [362, 281] width 165 height 19
click at [433, 280] on span "Next Month" at bounding box center [439, 281] width 14 height 19
click at [440, 283] on span "Next Month" at bounding box center [439, 281] width 14 height 19
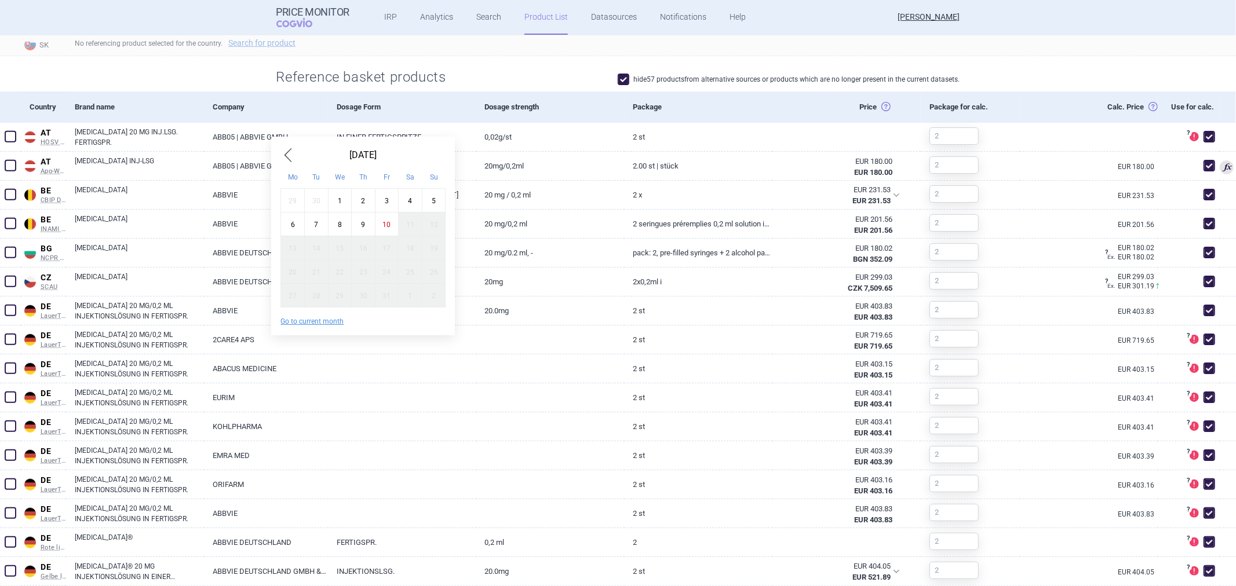
scroll to position [0, 0]
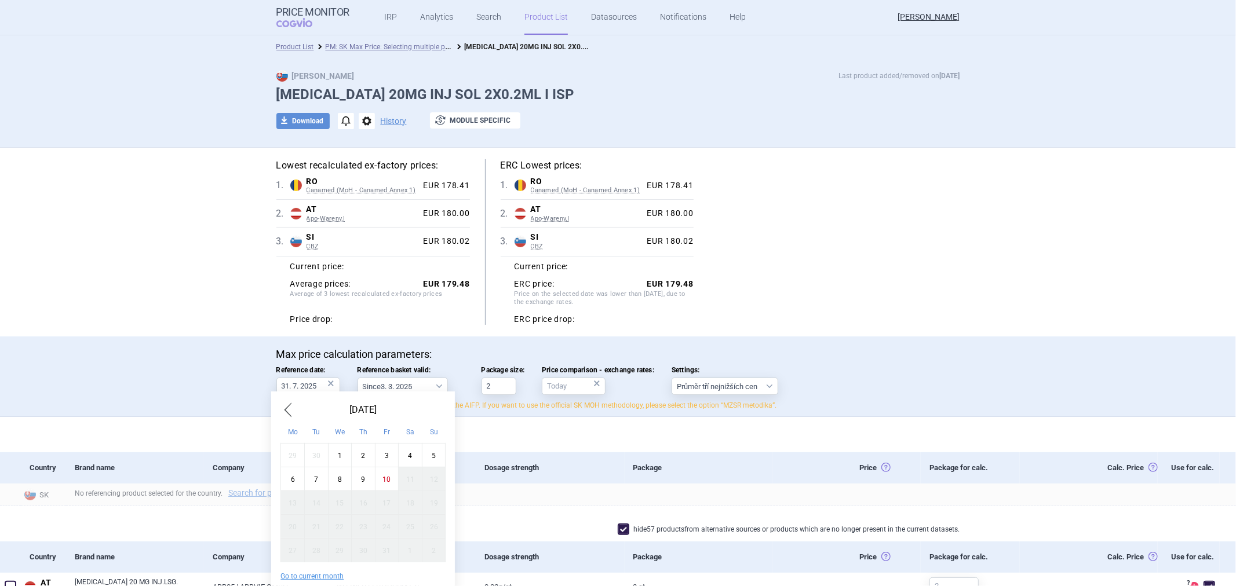
click at [333, 447] on div "1" at bounding box center [340, 455] width 24 height 24
type input "1. 10. 2025"
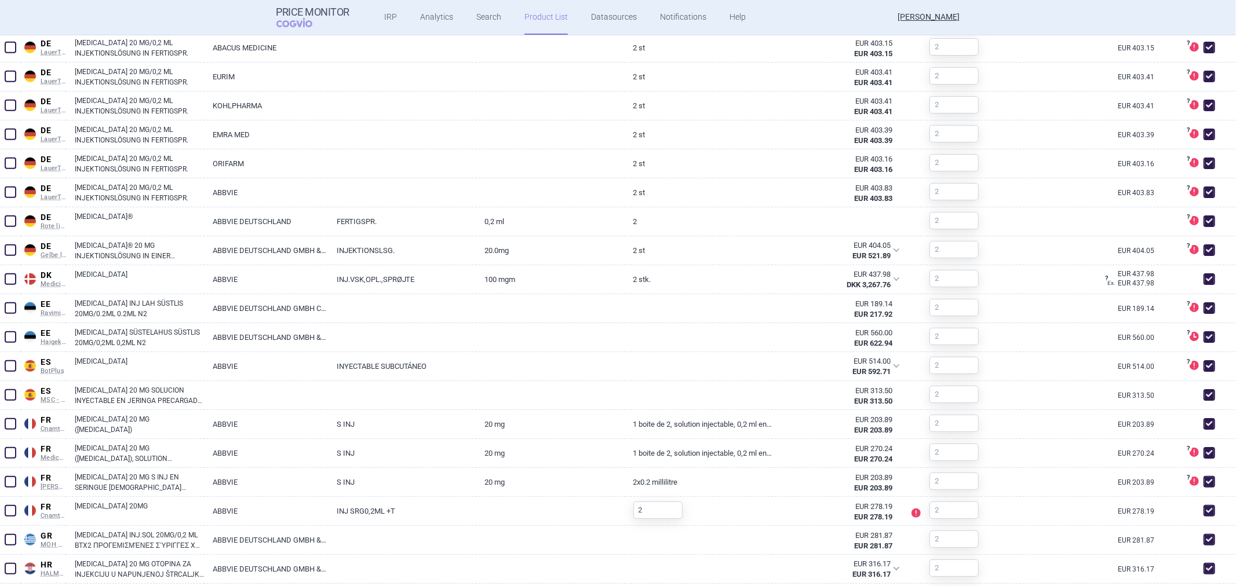
scroll to position [580, 0]
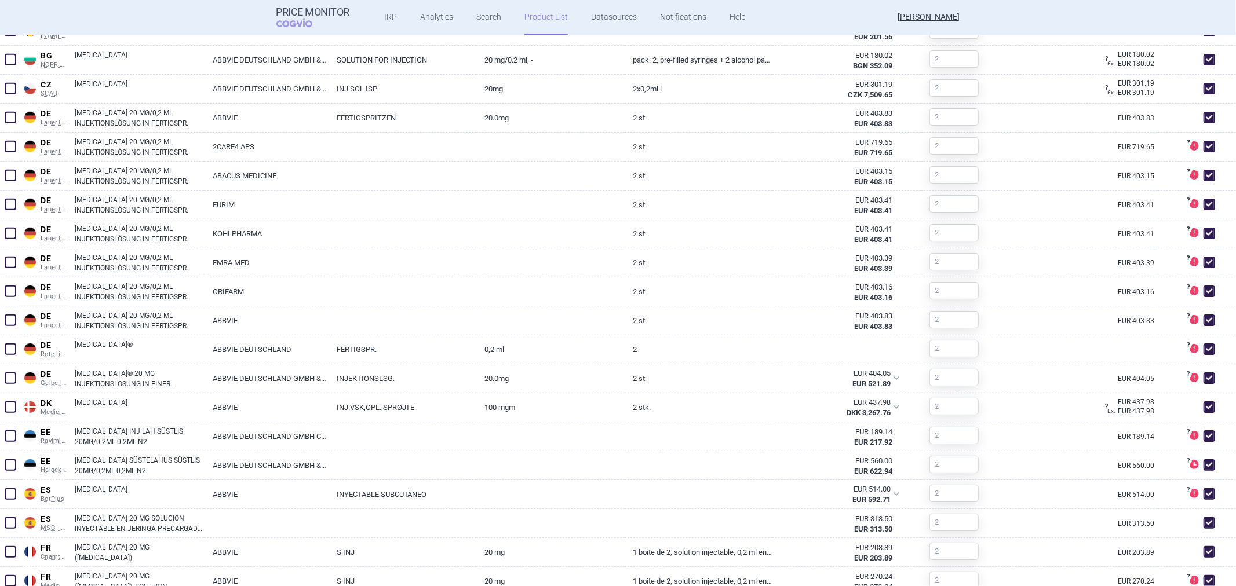
select select "newerThan"
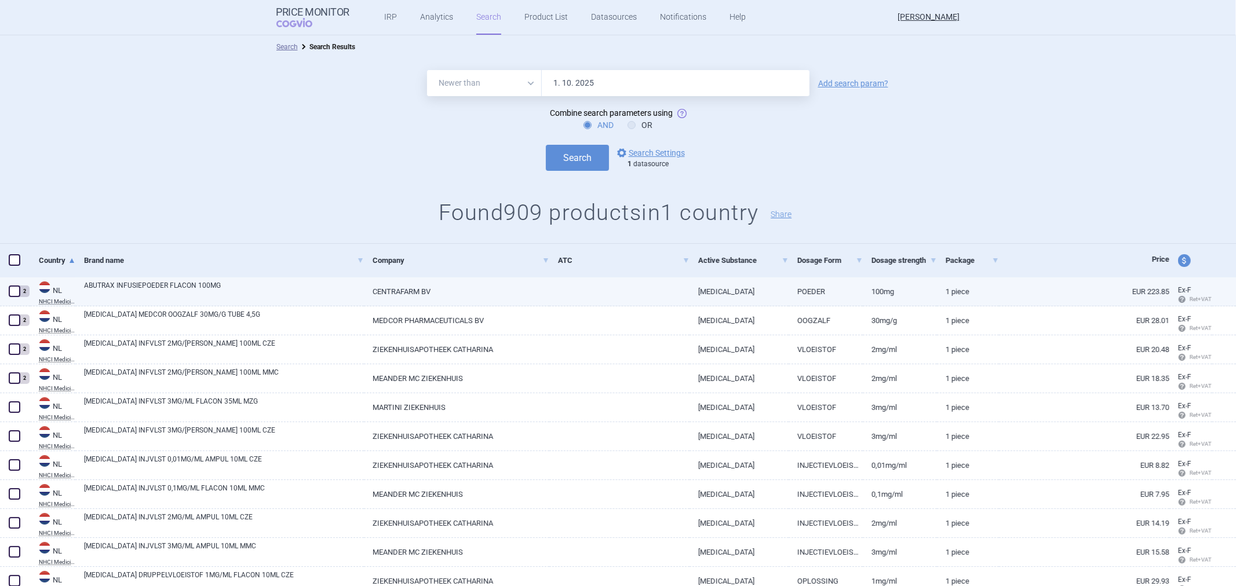
click at [532, 288] on link "CENTRAFARM BV" at bounding box center [456, 291] width 185 height 28
select select "EUR"
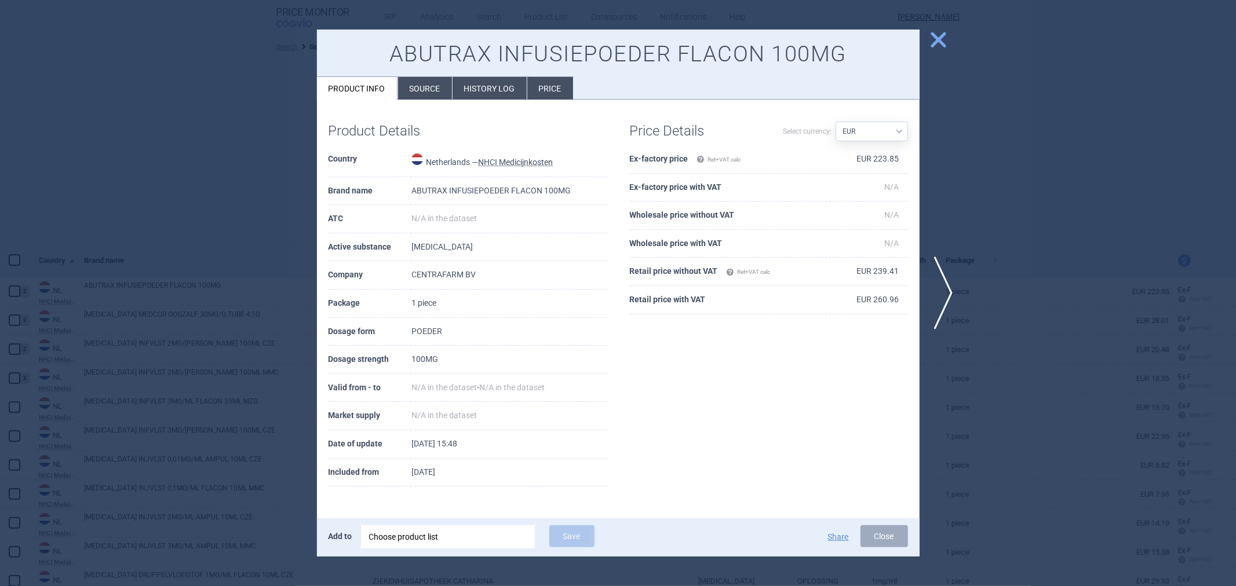
click at [313, 118] on div at bounding box center [618, 293] width 1236 height 586
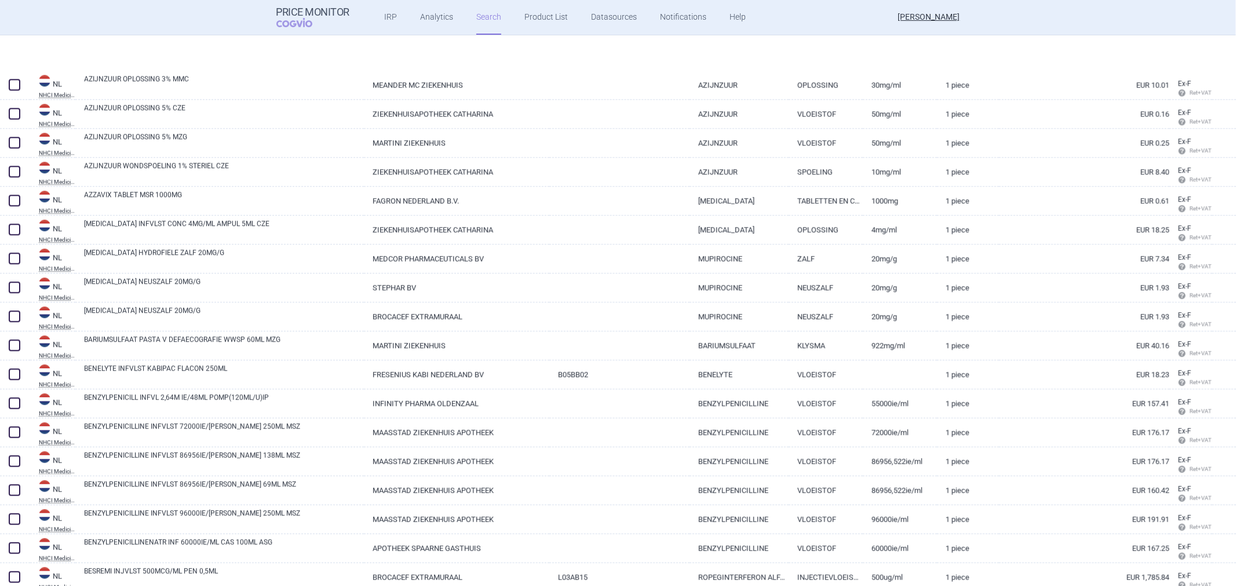
scroll to position [1853, 0]
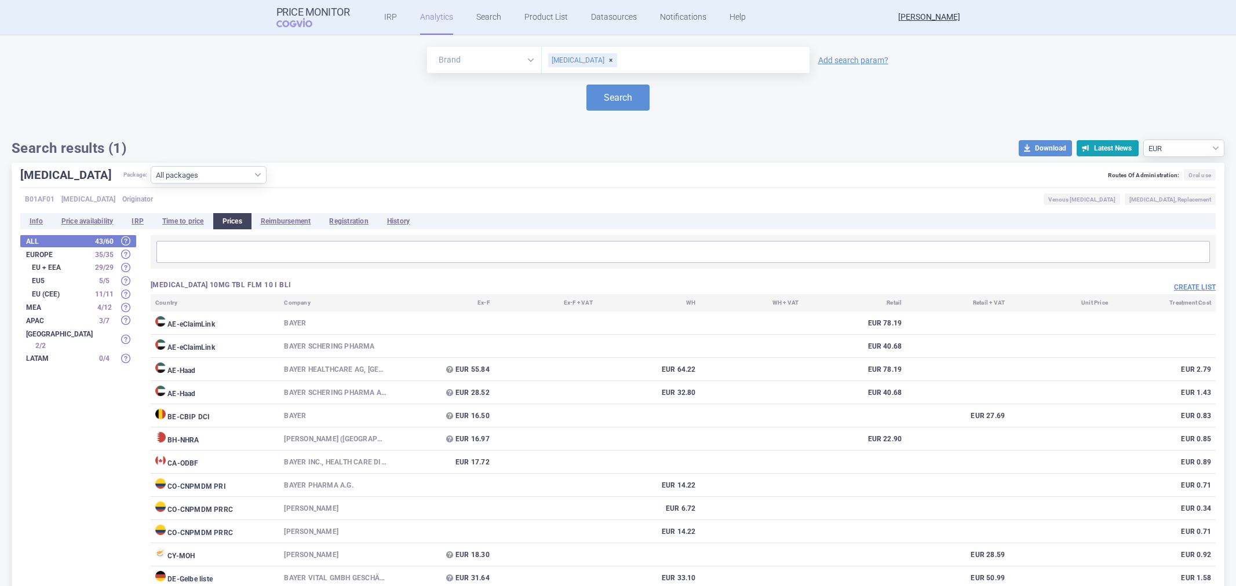
select select "EUR"
